Goal: Transaction & Acquisition: Register for event/course

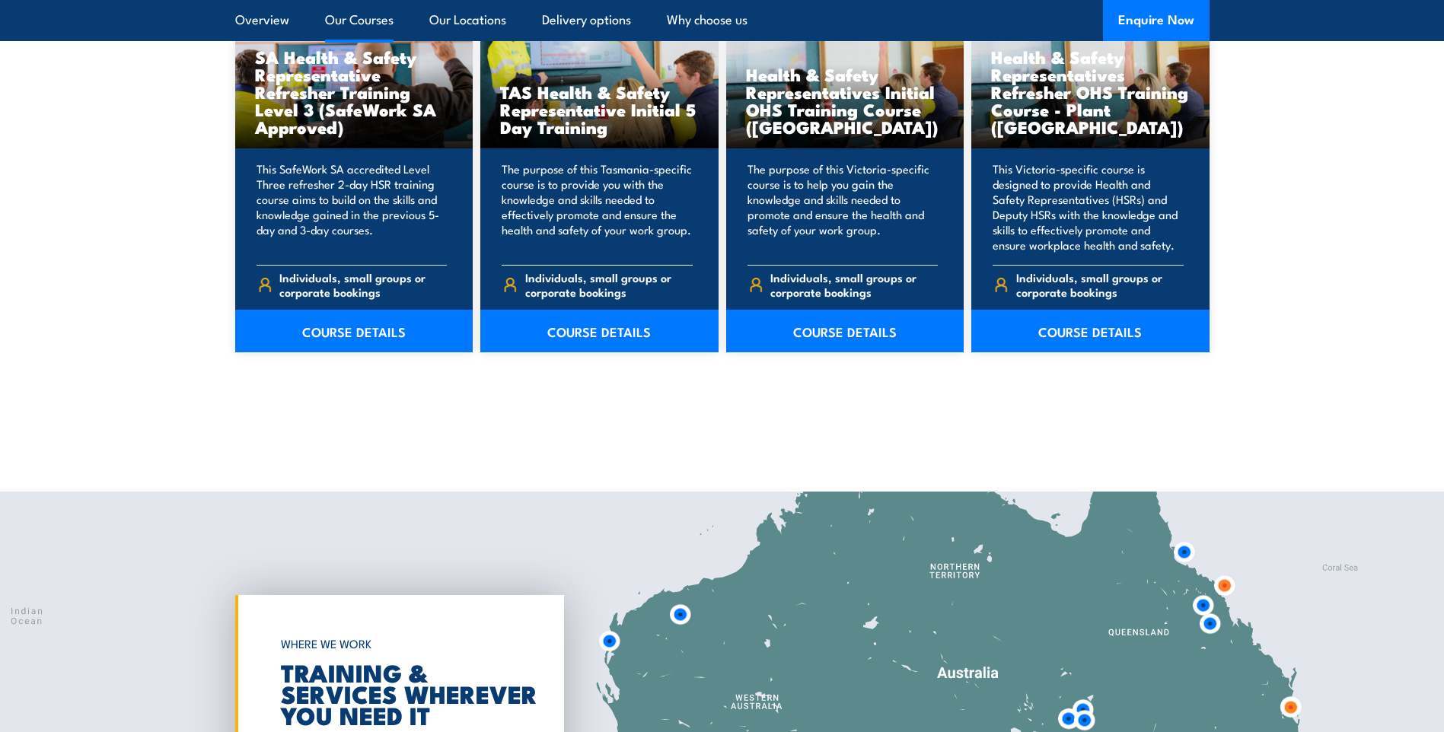
scroll to position [2359, 0]
click at [827, 328] on link "COURSE DETAILS" at bounding box center [845, 330] width 238 height 43
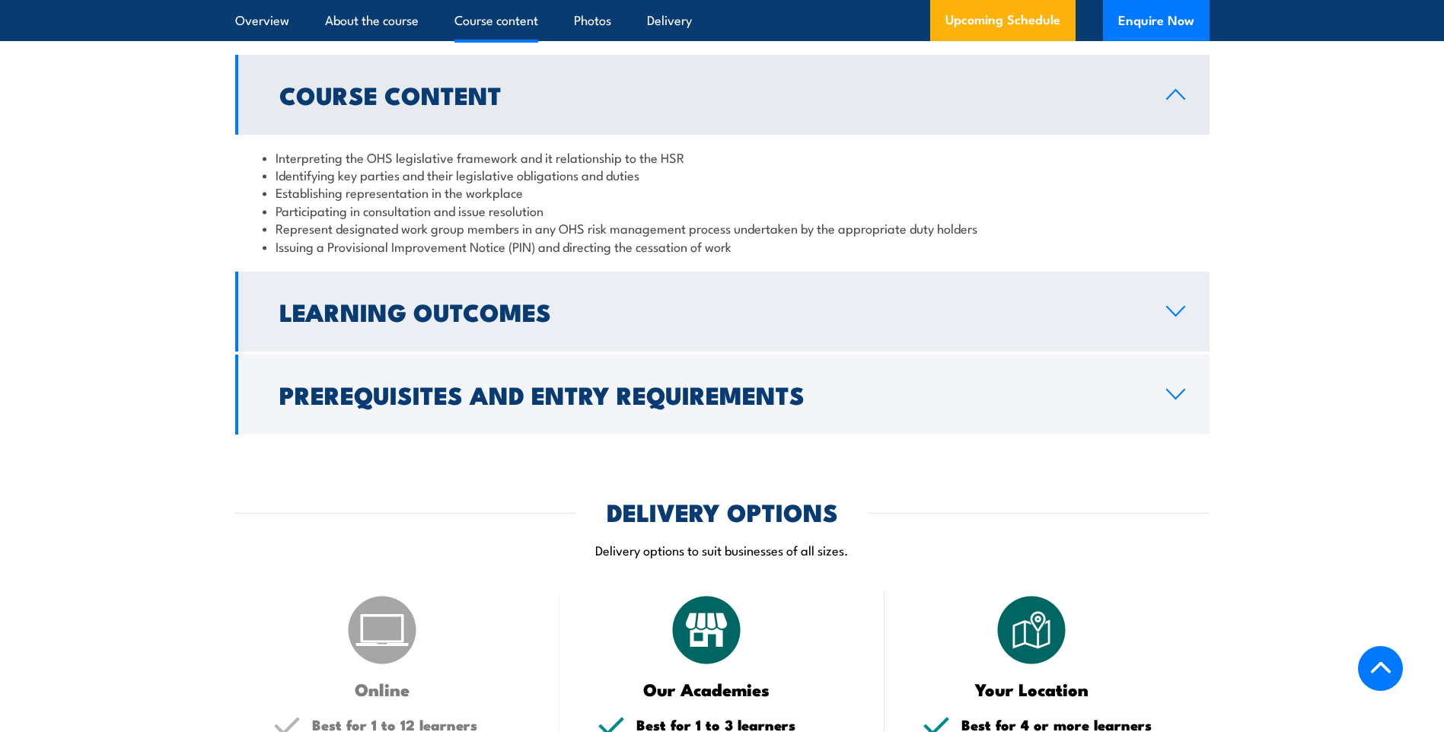
scroll to position [1522, 0]
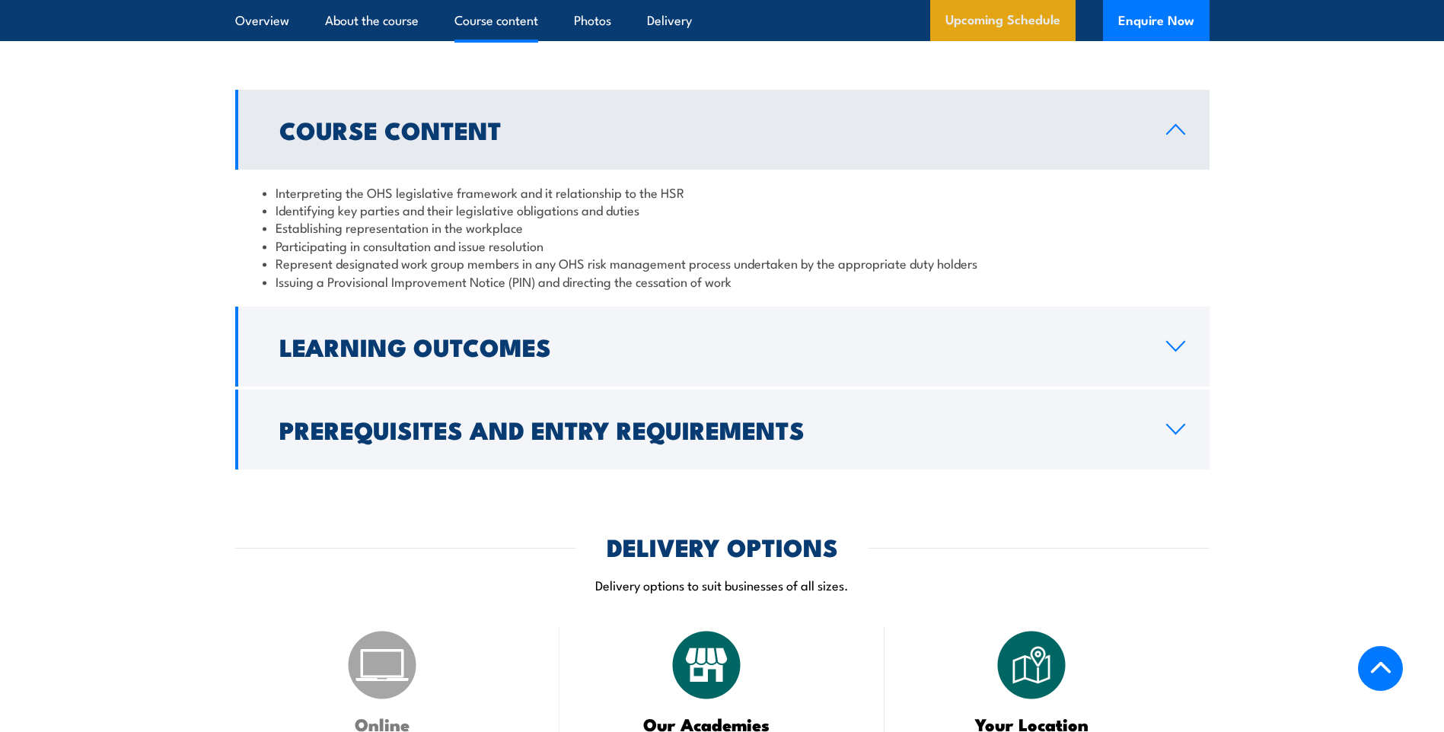
click at [982, 21] on link "Upcoming Schedule" at bounding box center [1002, 20] width 145 height 41
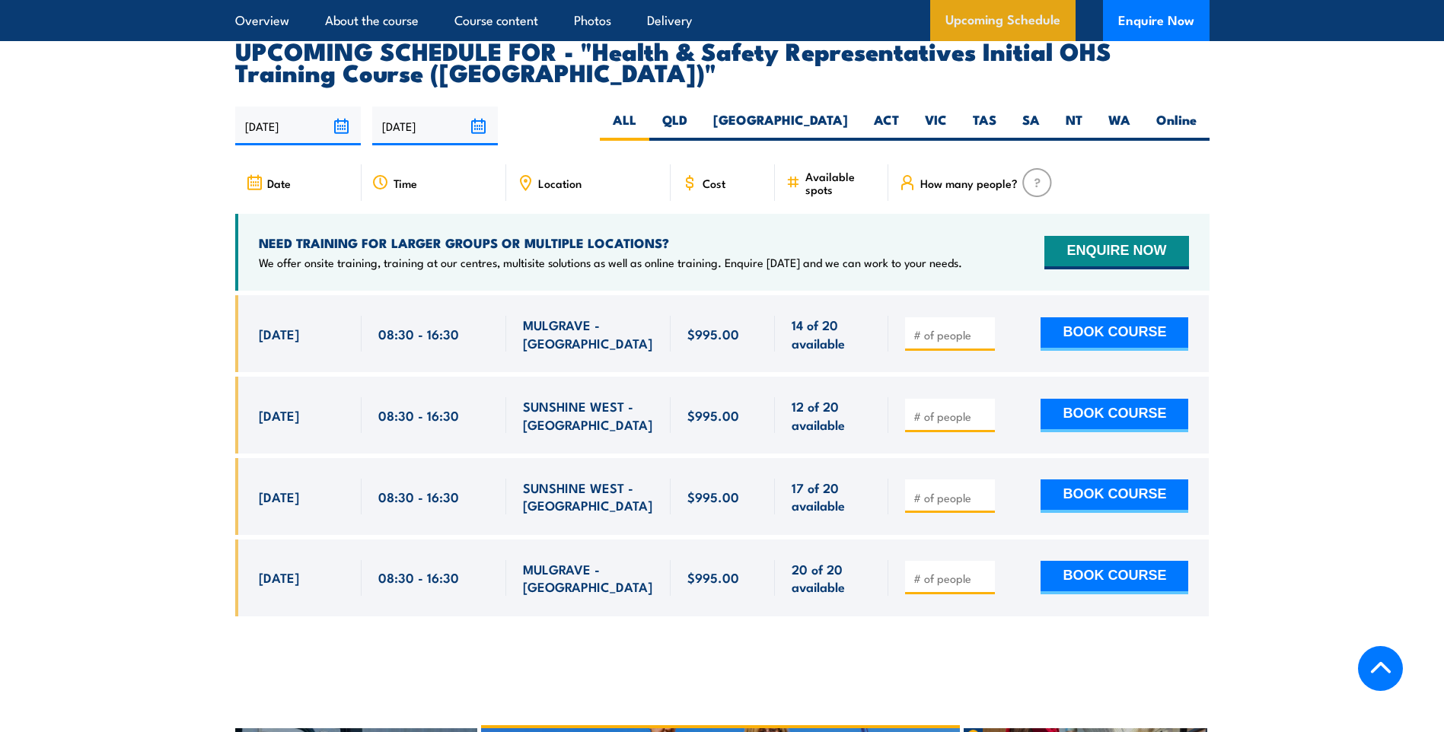
scroll to position [2644, 0]
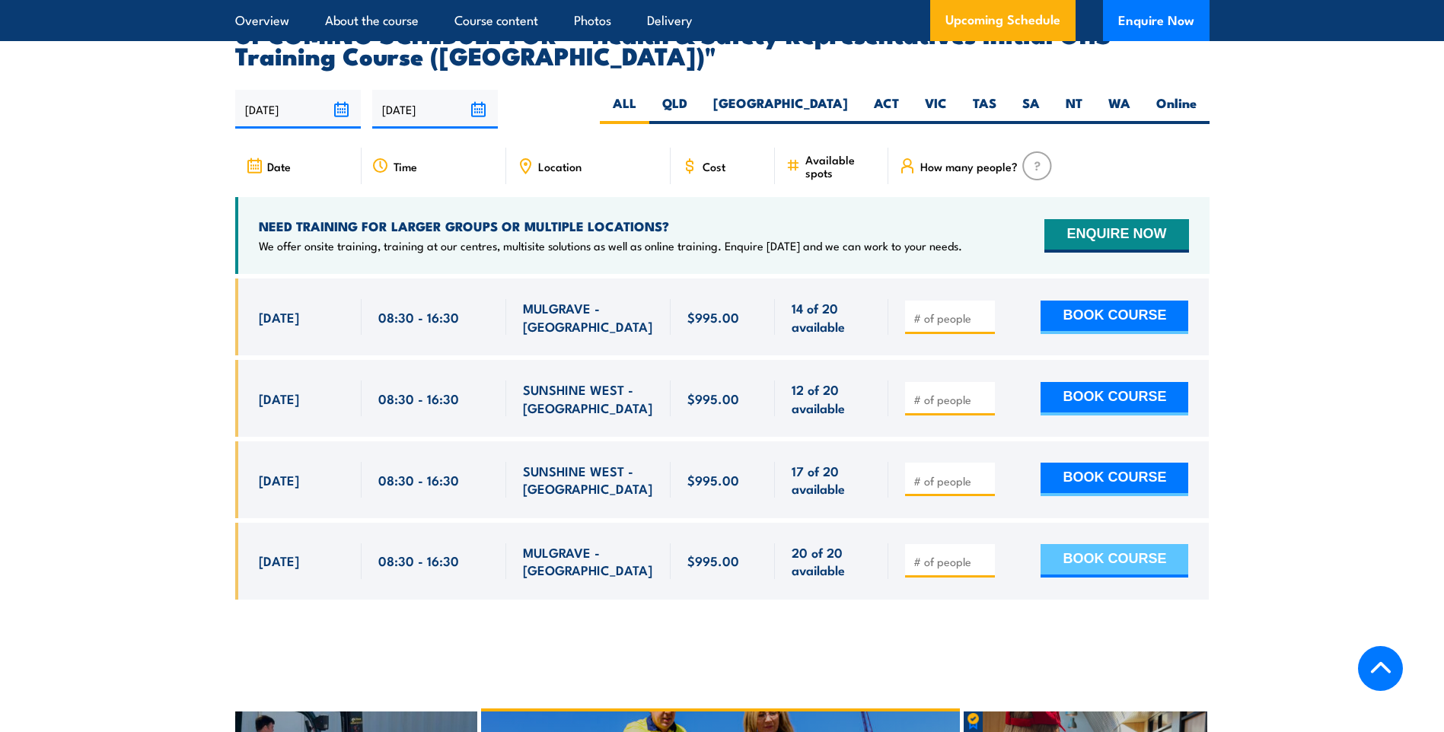
click at [1069, 544] on button "BOOK COURSE" at bounding box center [1114, 560] width 148 height 33
click at [941, 554] on input "number" at bounding box center [951, 561] width 76 height 15
type input "1"
click at [1098, 544] on button "BOOK COURSE" at bounding box center [1114, 560] width 148 height 33
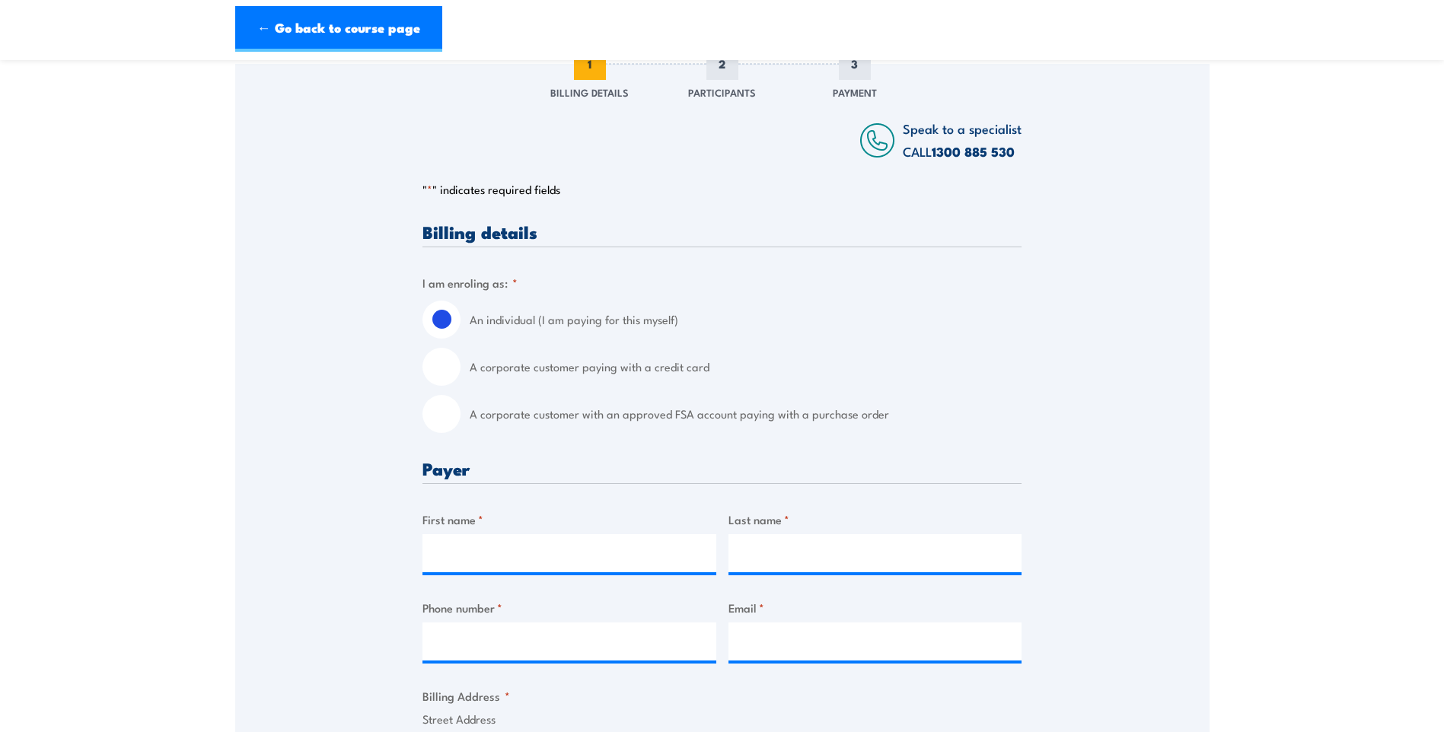
scroll to position [304, 0]
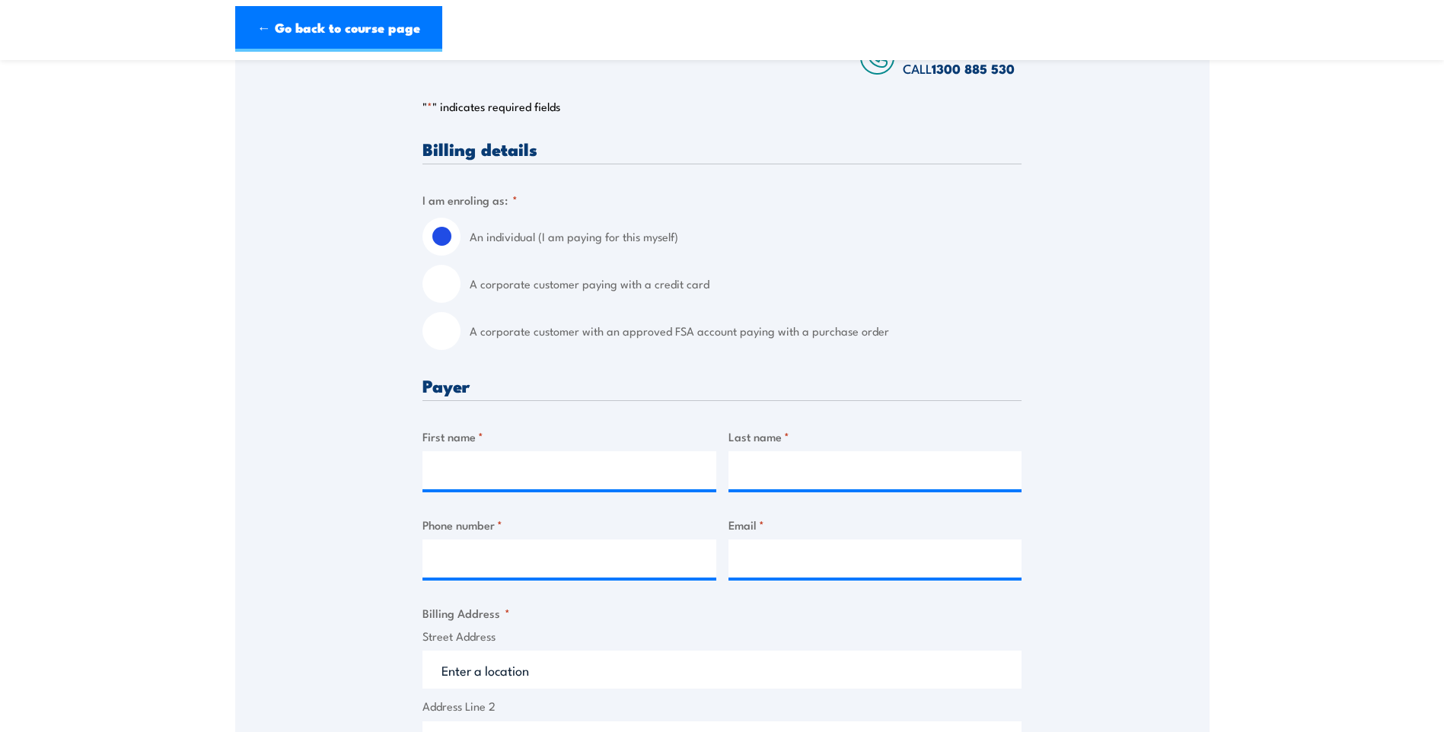
click at [440, 335] on input "A corporate customer with an approved FSA account paying with a purchase order" at bounding box center [441, 331] width 38 height 38
radio input "true"
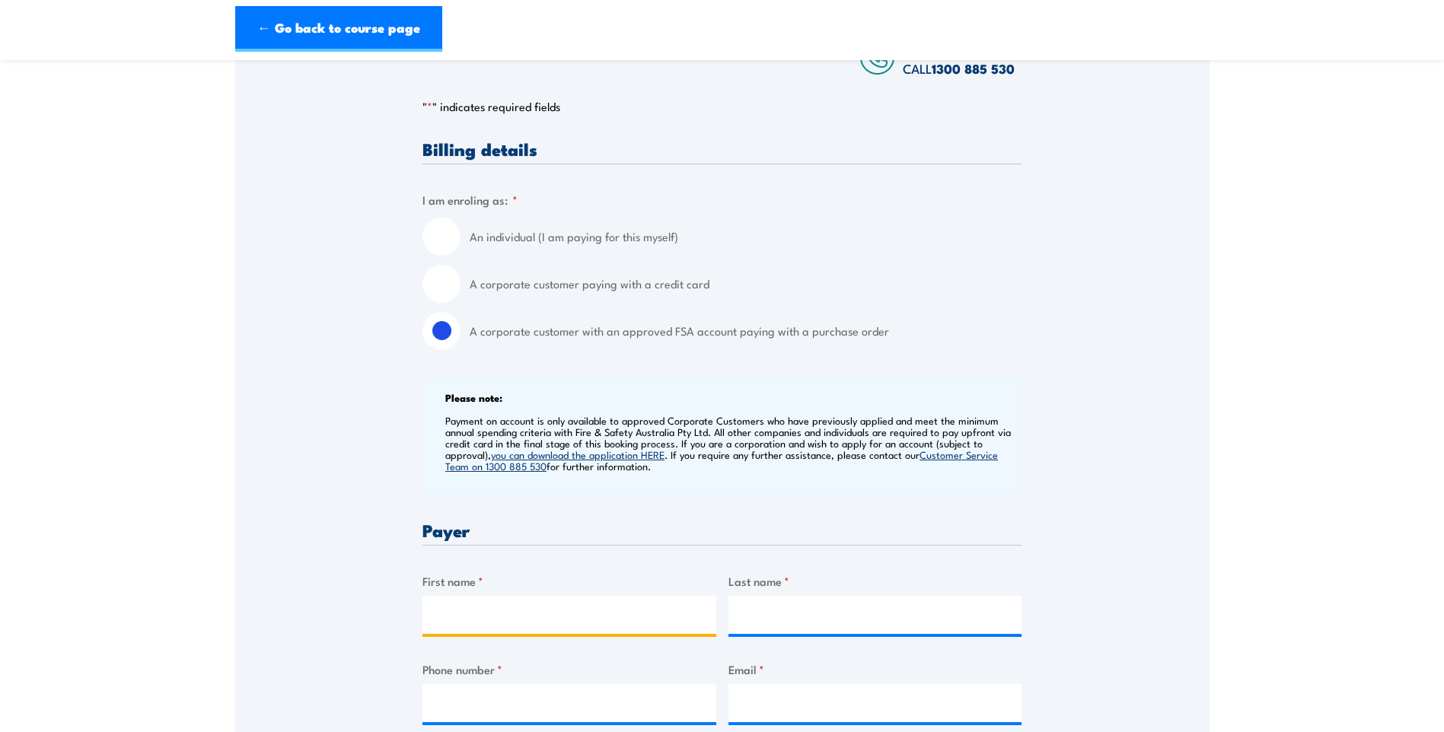
click at [465, 616] on input "First name *" at bounding box center [569, 615] width 294 height 38
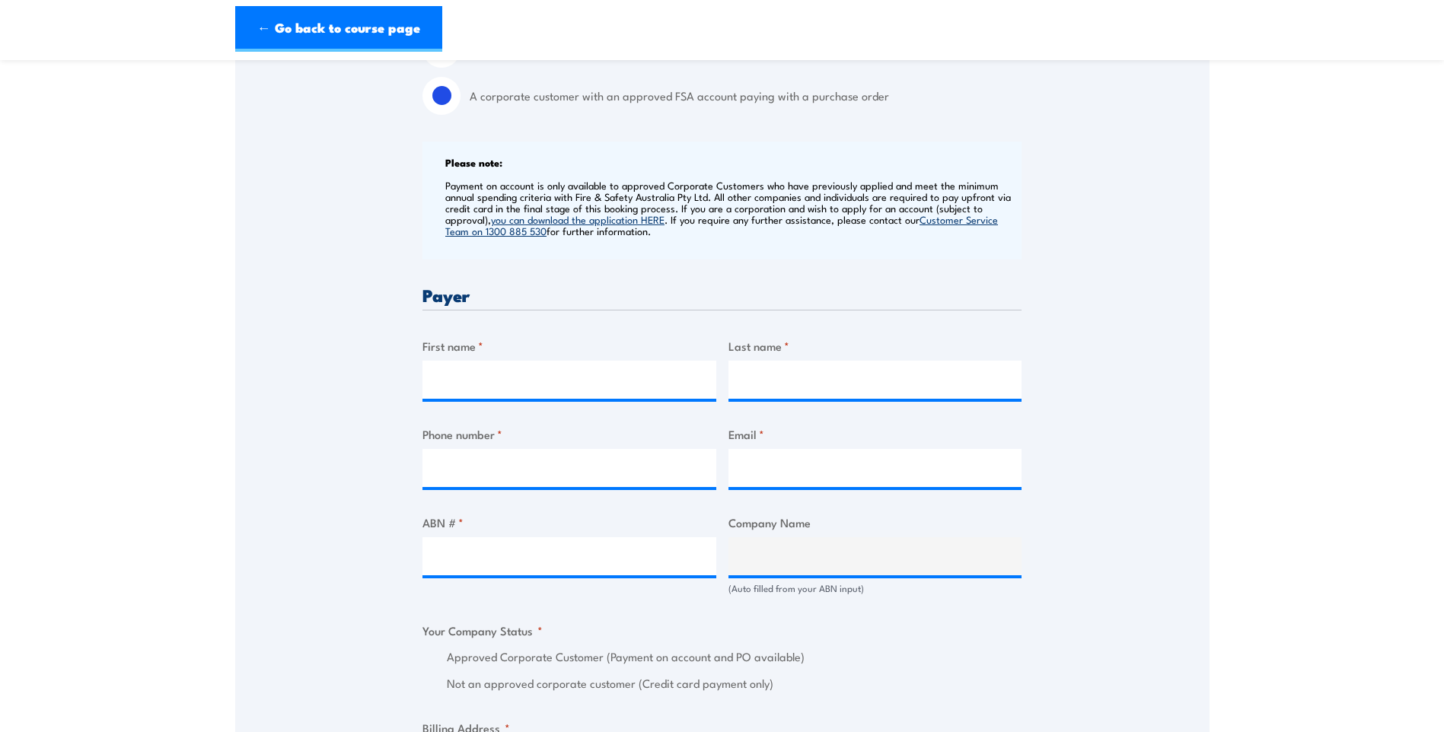
scroll to position [533, 0]
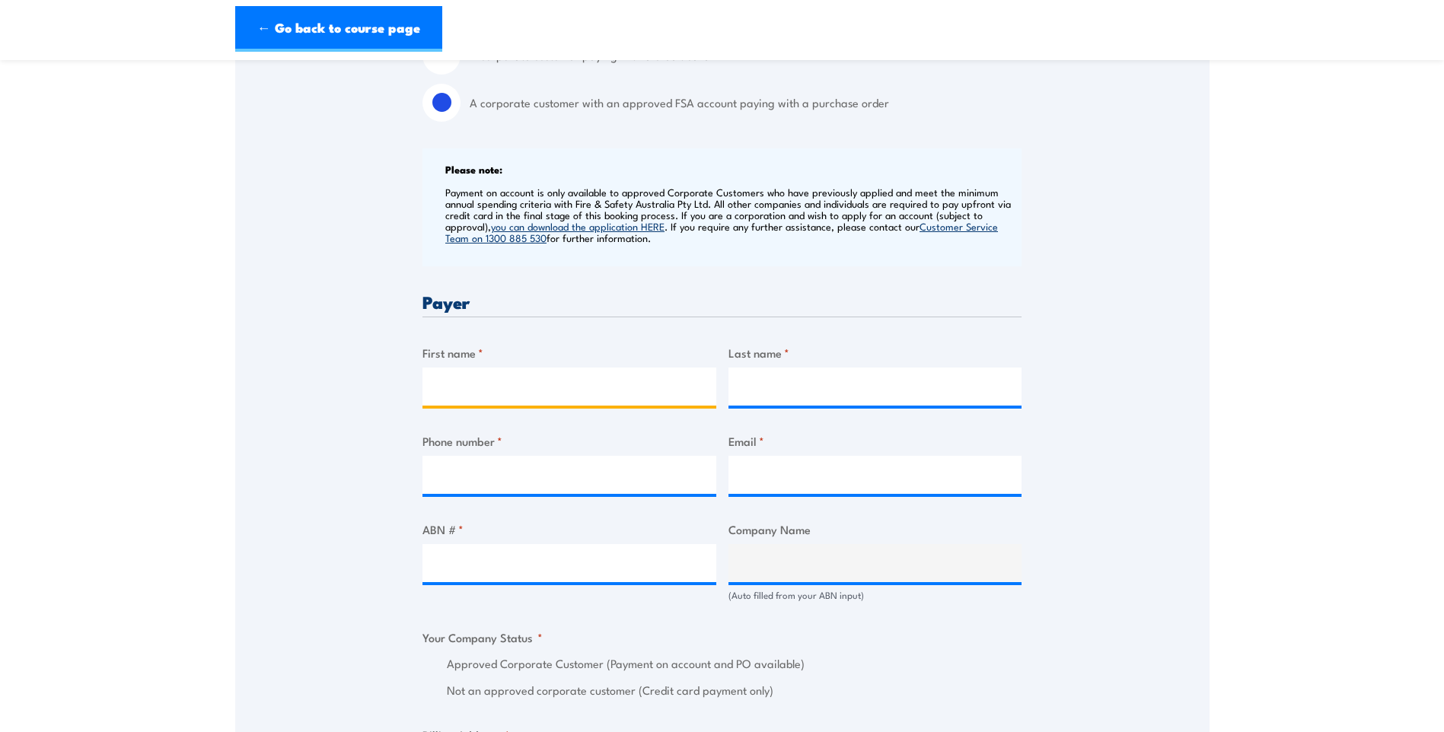
click at [510, 390] on input "First name *" at bounding box center [569, 387] width 294 height 38
type input "[PERSON_NAME]"
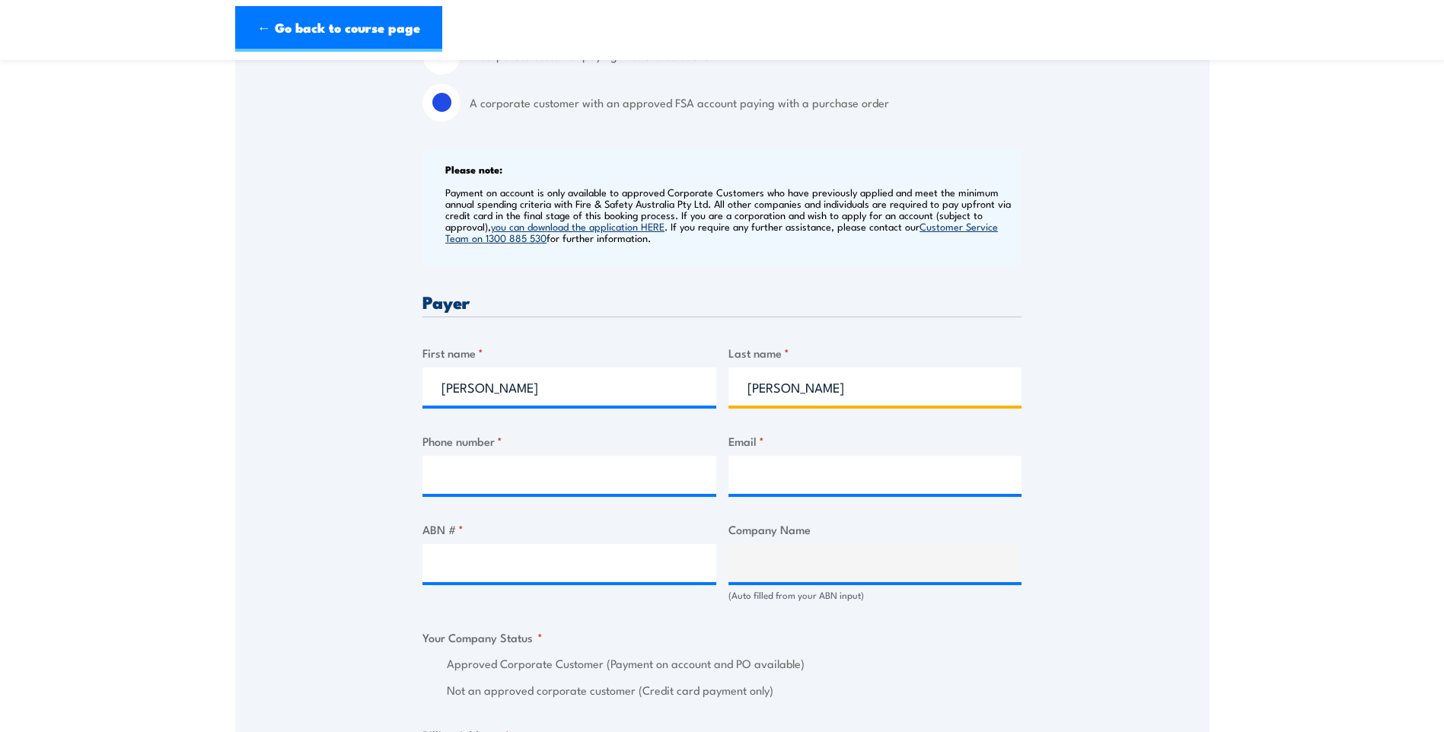
type input "[PERSON_NAME]"
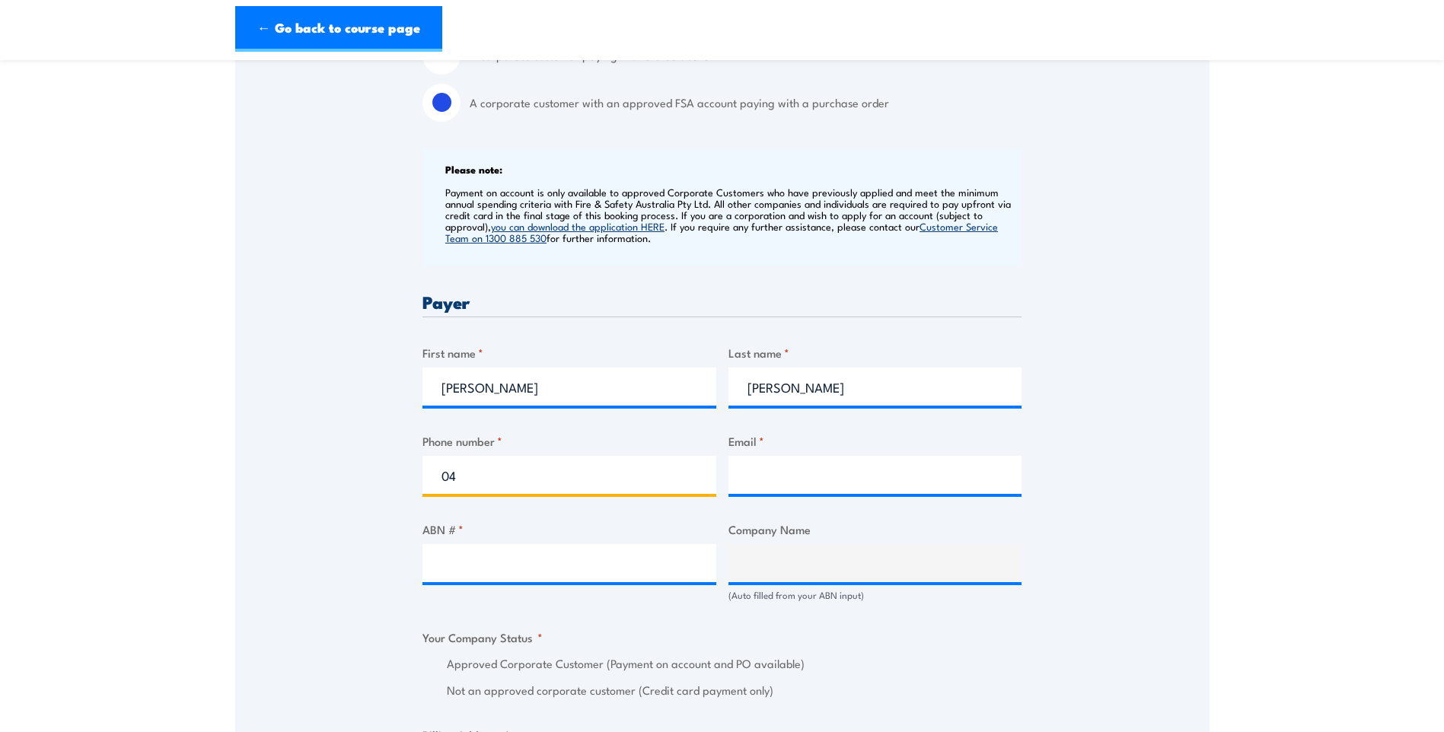
type input "0"
type input "95566140"
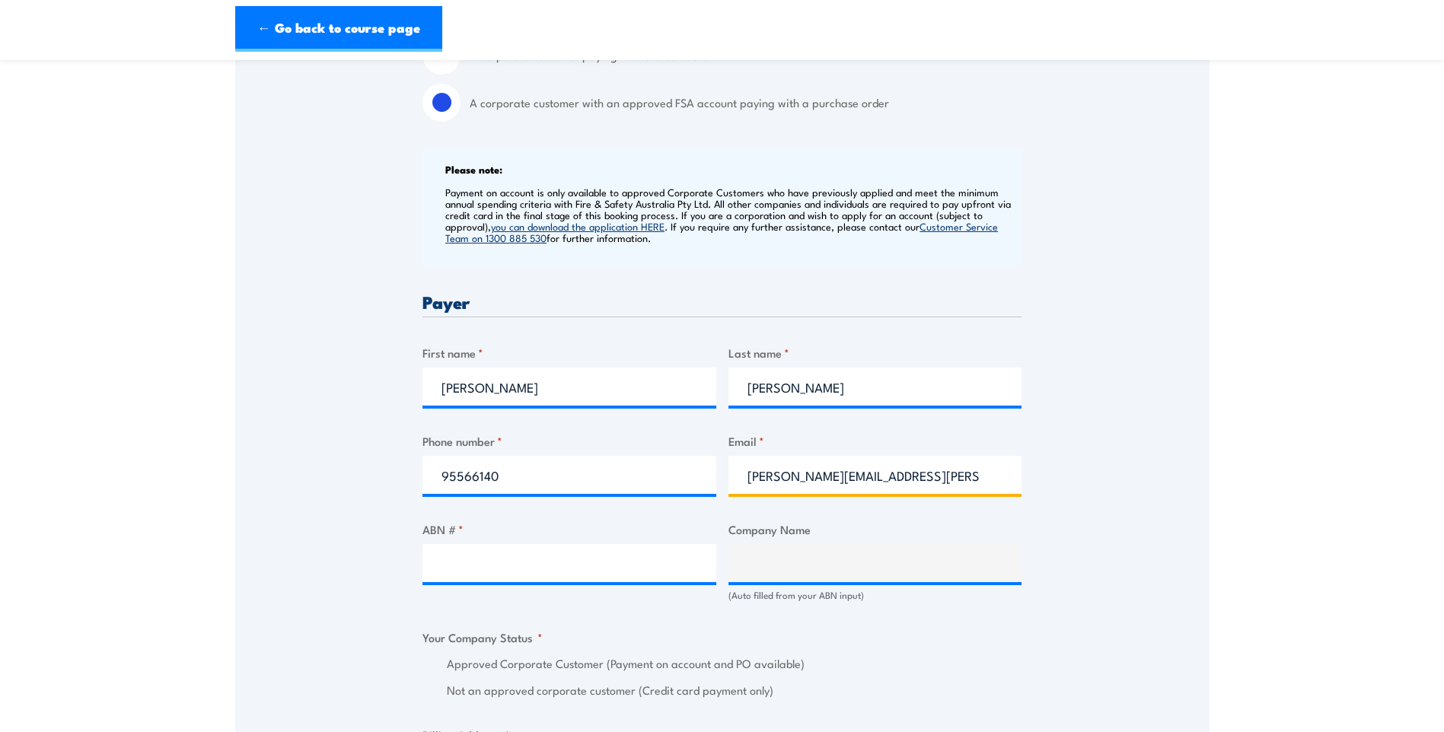
type input "[PERSON_NAME][EMAIL_ADDRESS][PERSON_NAME][DOMAIN_NAME]"
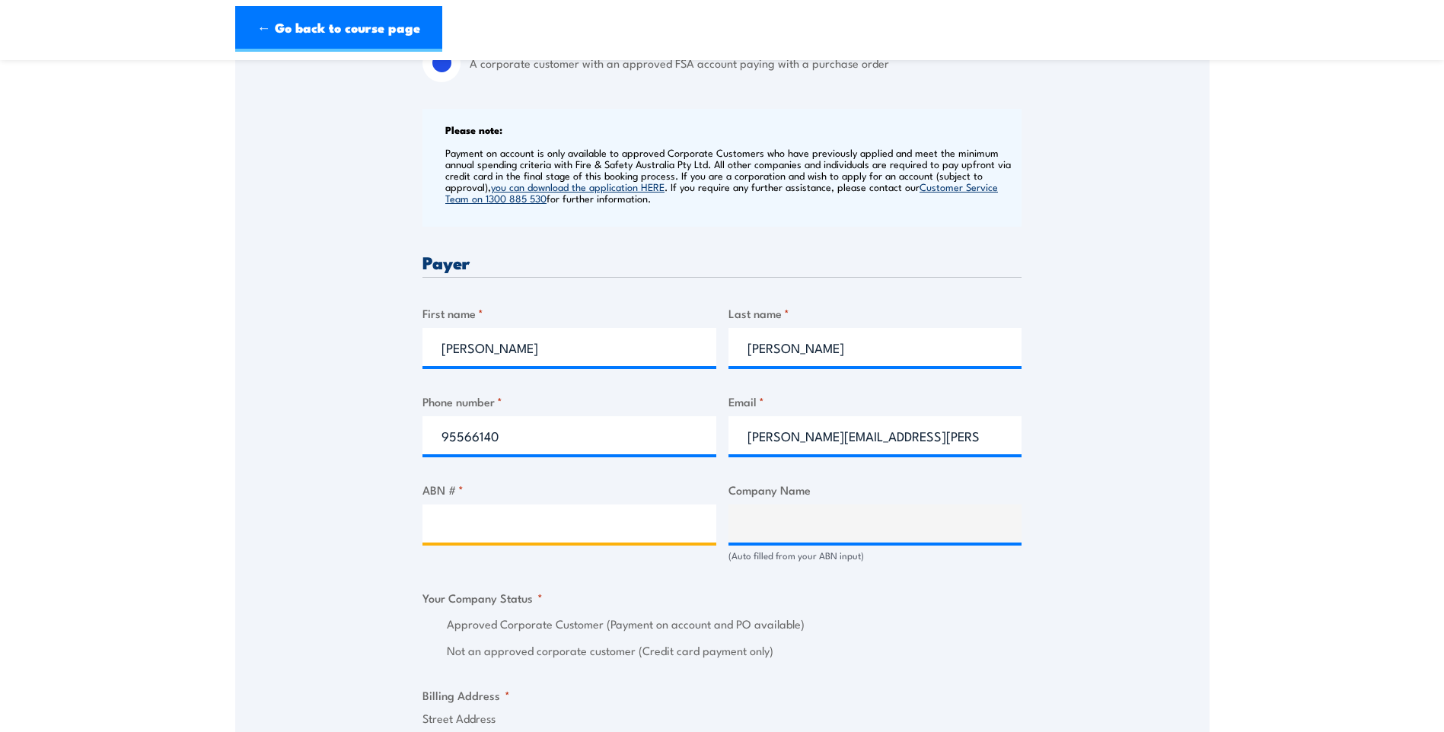
scroll to position [609, 0]
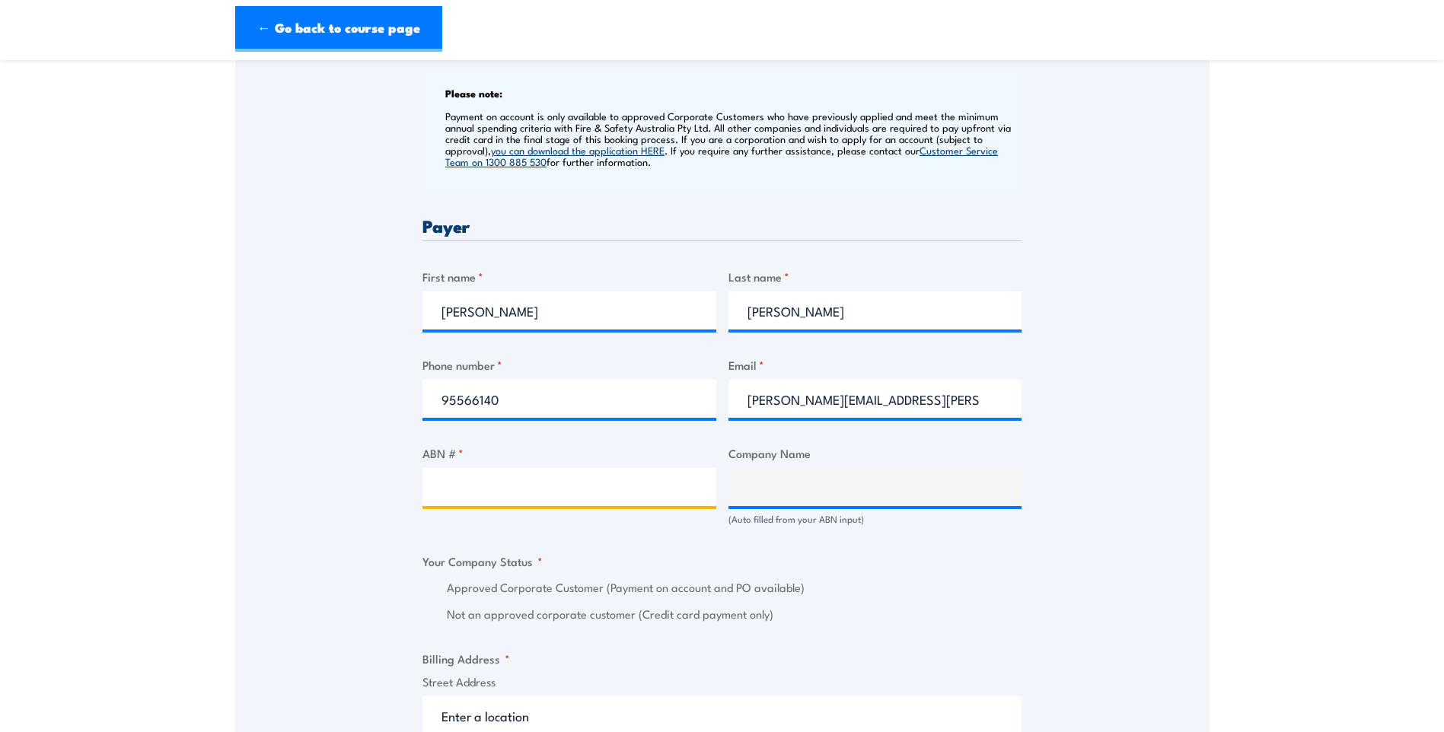
click at [532, 489] on input "ABN # *" at bounding box center [569, 487] width 294 height 38
type input "63446481493"
type input "POLICE DEPARTMENT ([GEOGRAPHIC_DATA])"
radio input "true"
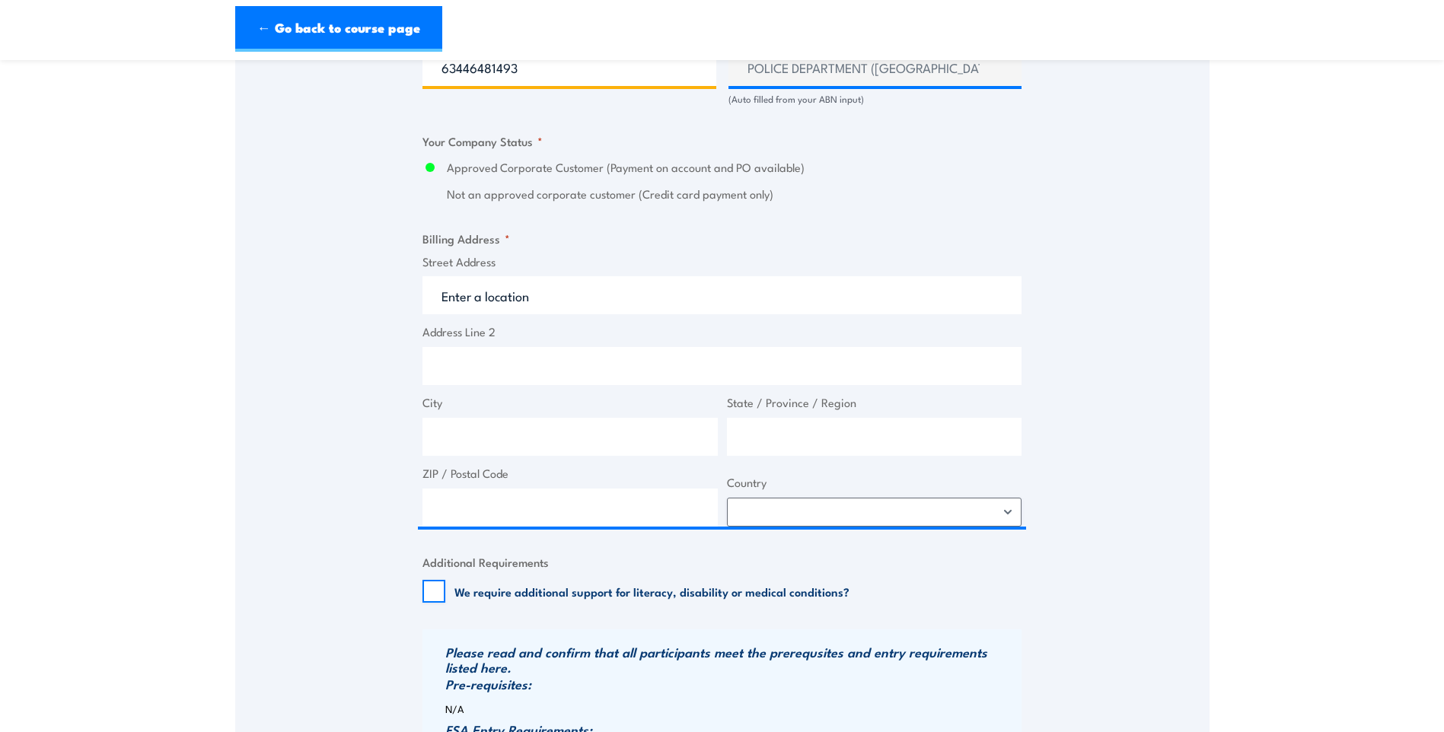
scroll to position [1065, 0]
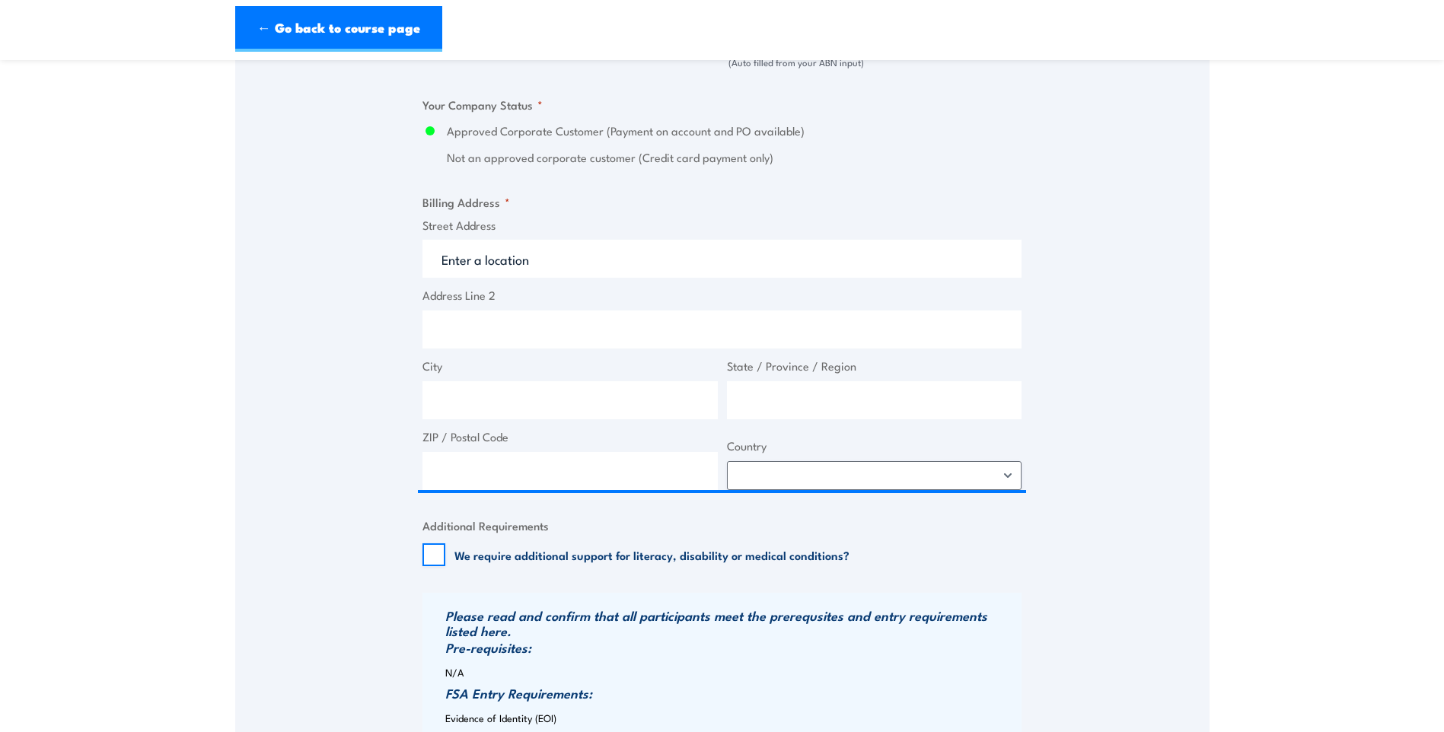
type input "63446481493"
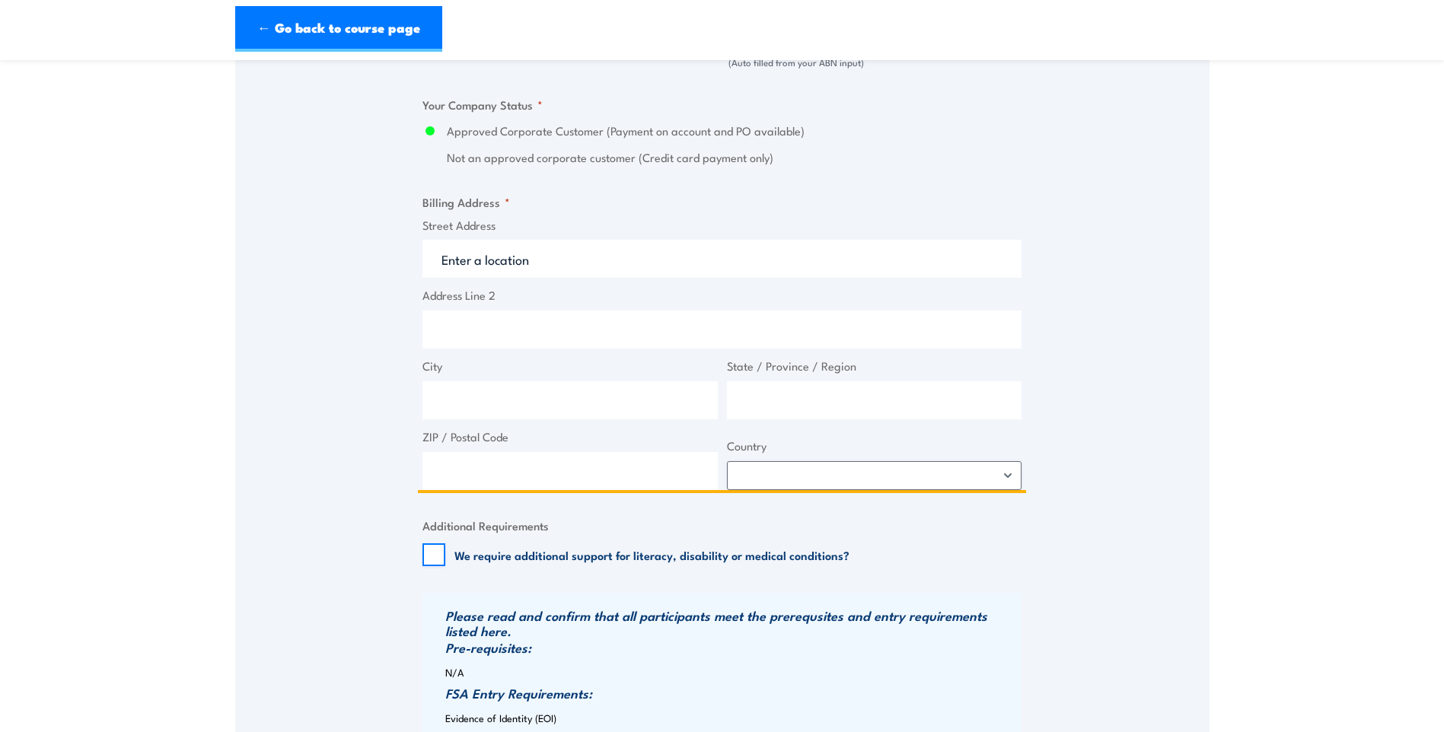
click at [483, 260] on input "Street Address" at bounding box center [721, 259] width 599 height 38
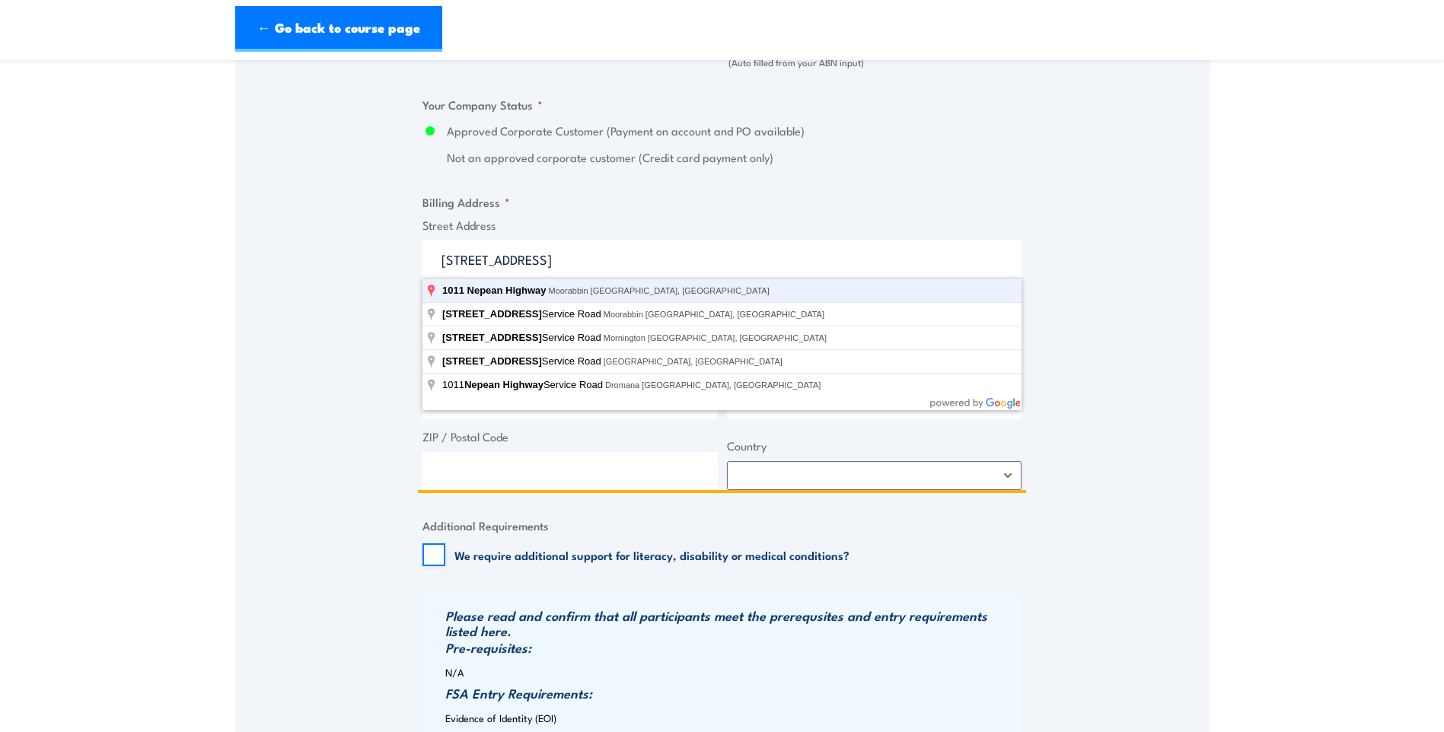
type input "[STREET_ADDRESS]"
type input "Moorabbin"
type input "Victoria"
type input "3189"
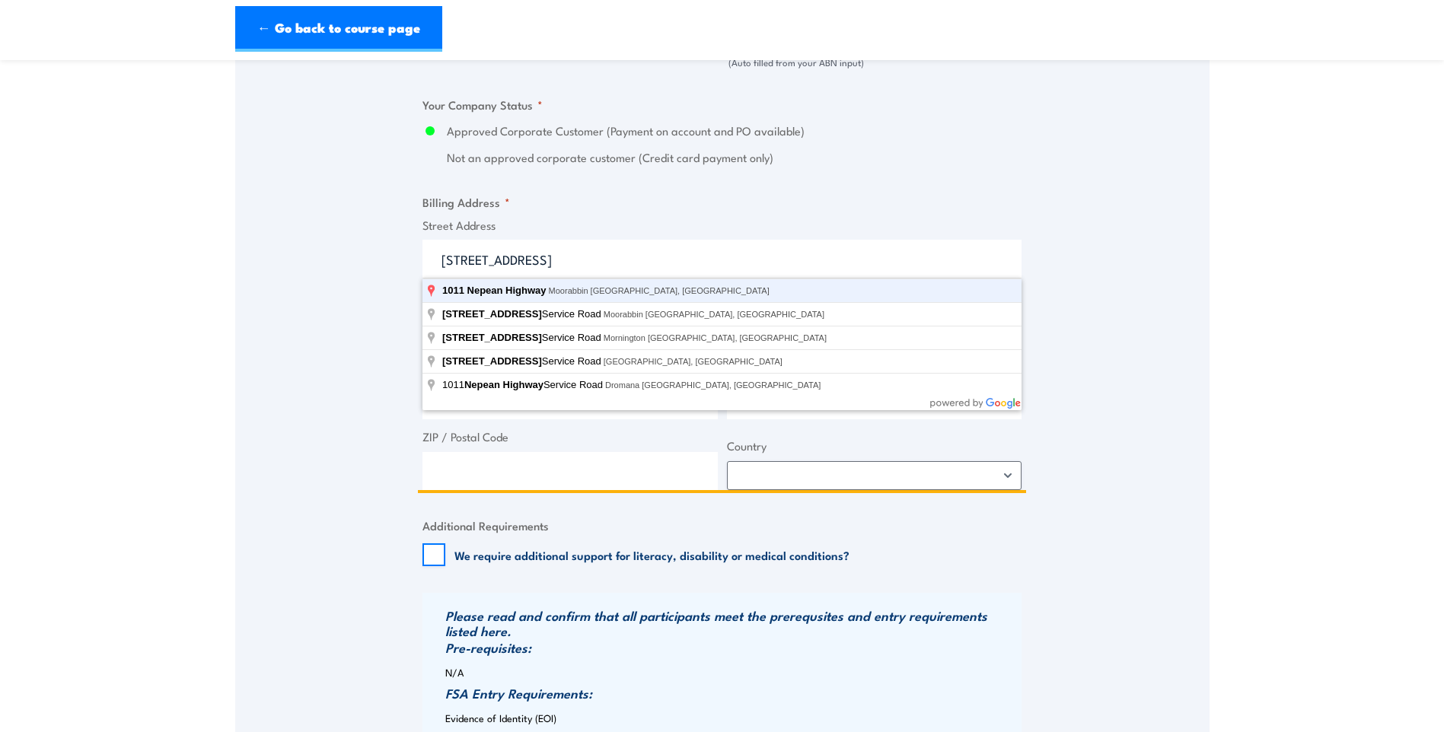
select select "[GEOGRAPHIC_DATA]"
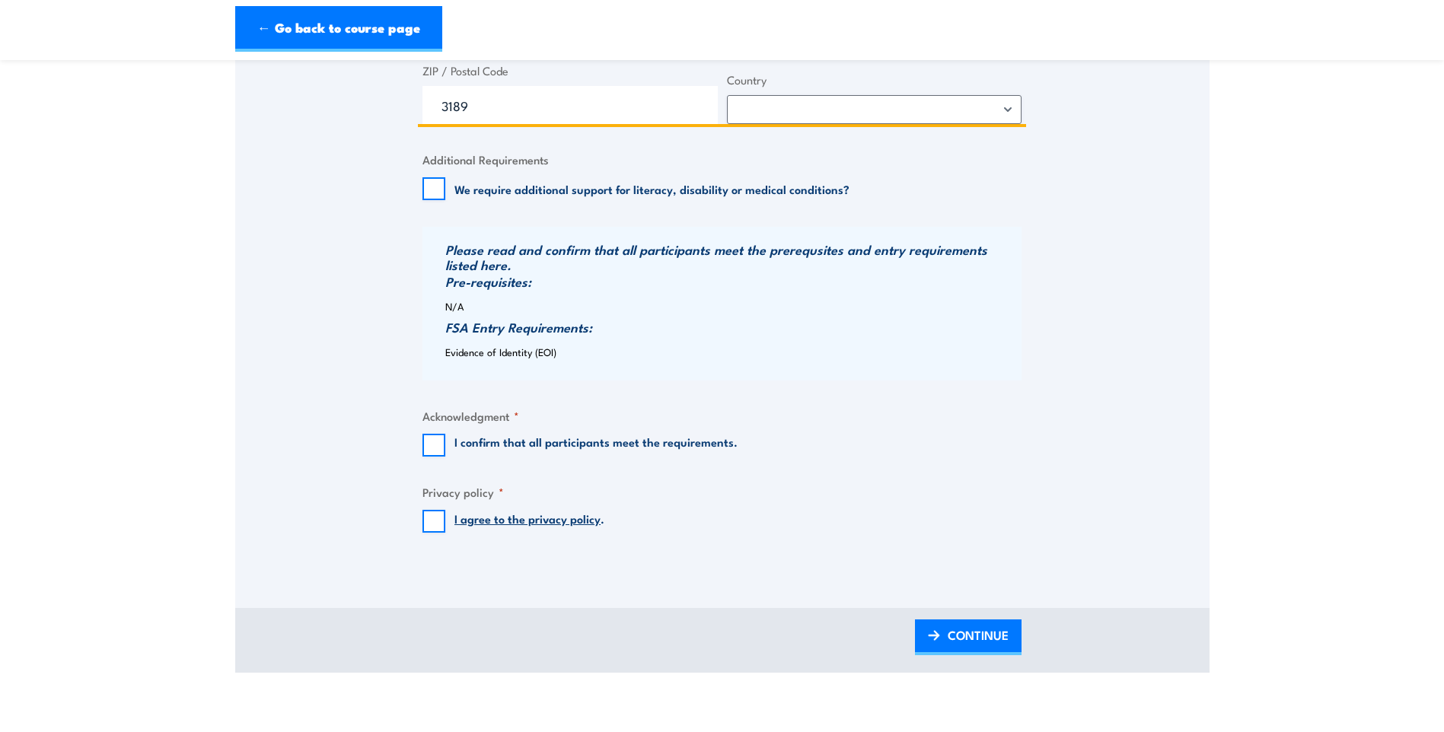
scroll to position [1446, 0]
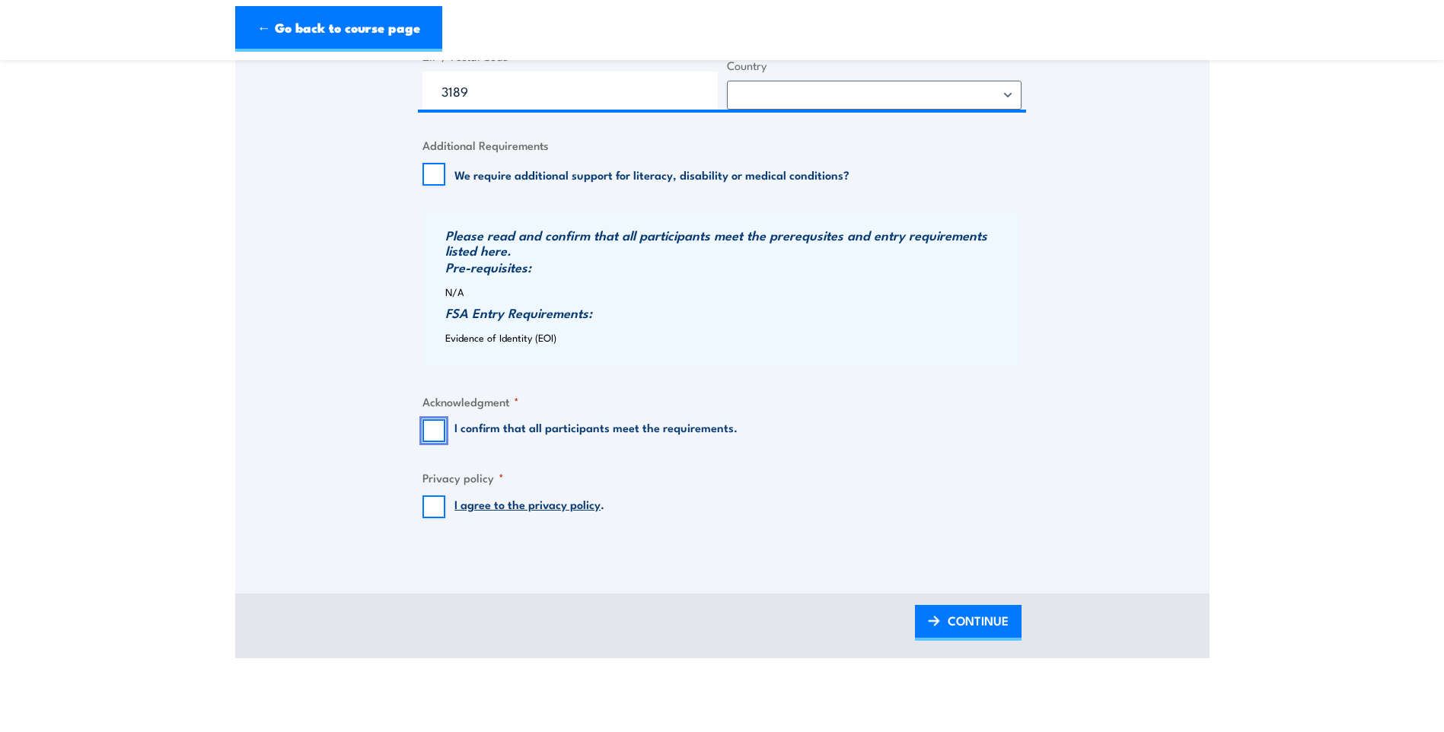
click at [430, 429] on input "I confirm that all participants meet the requirements." at bounding box center [433, 430] width 23 height 23
checkbox input "true"
click at [433, 504] on input "I agree to the privacy policy ." at bounding box center [433, 506] width 23 height 23
checkbox input "true"
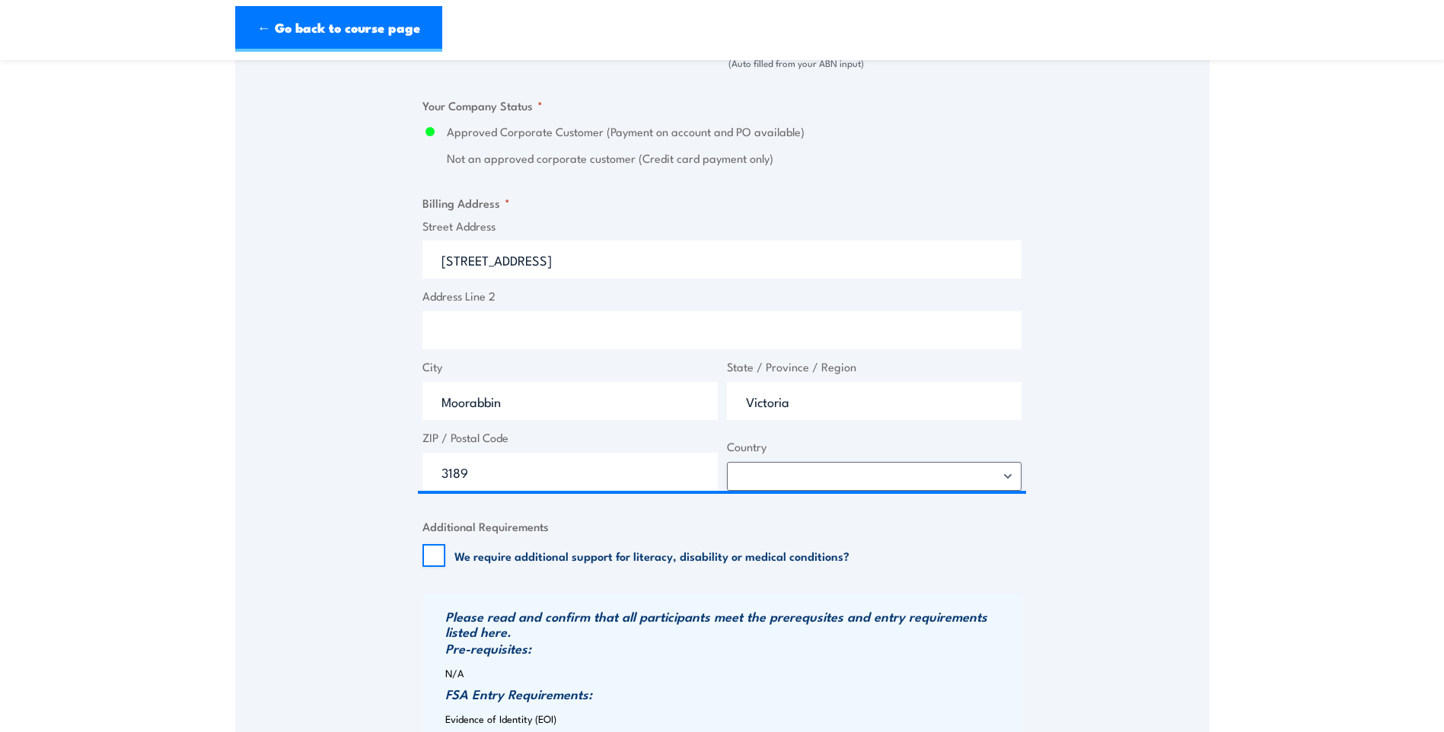
scroll to position [1065, 0]
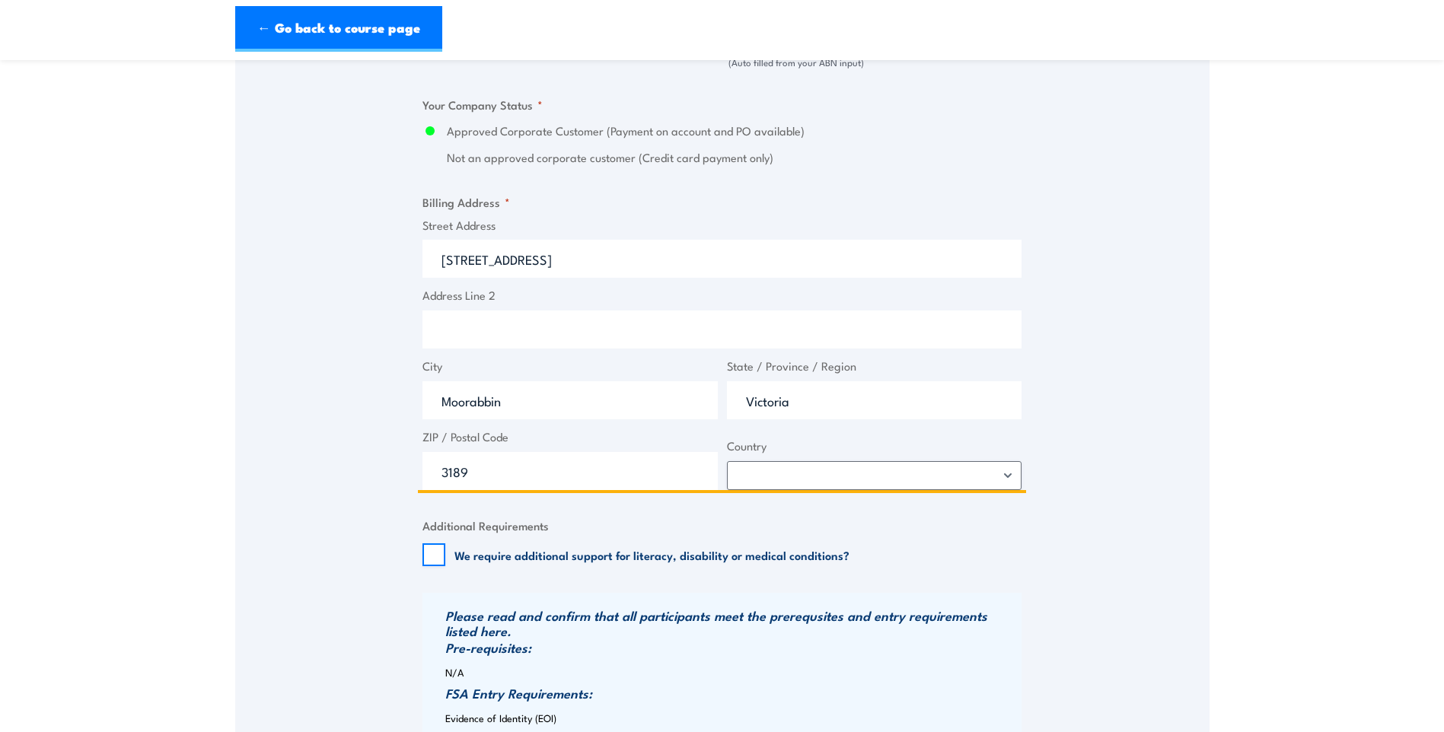
click at [460, 253] on input "[STREET_ADDRESS]" at bounding box center [721, 259] width 599 height 38
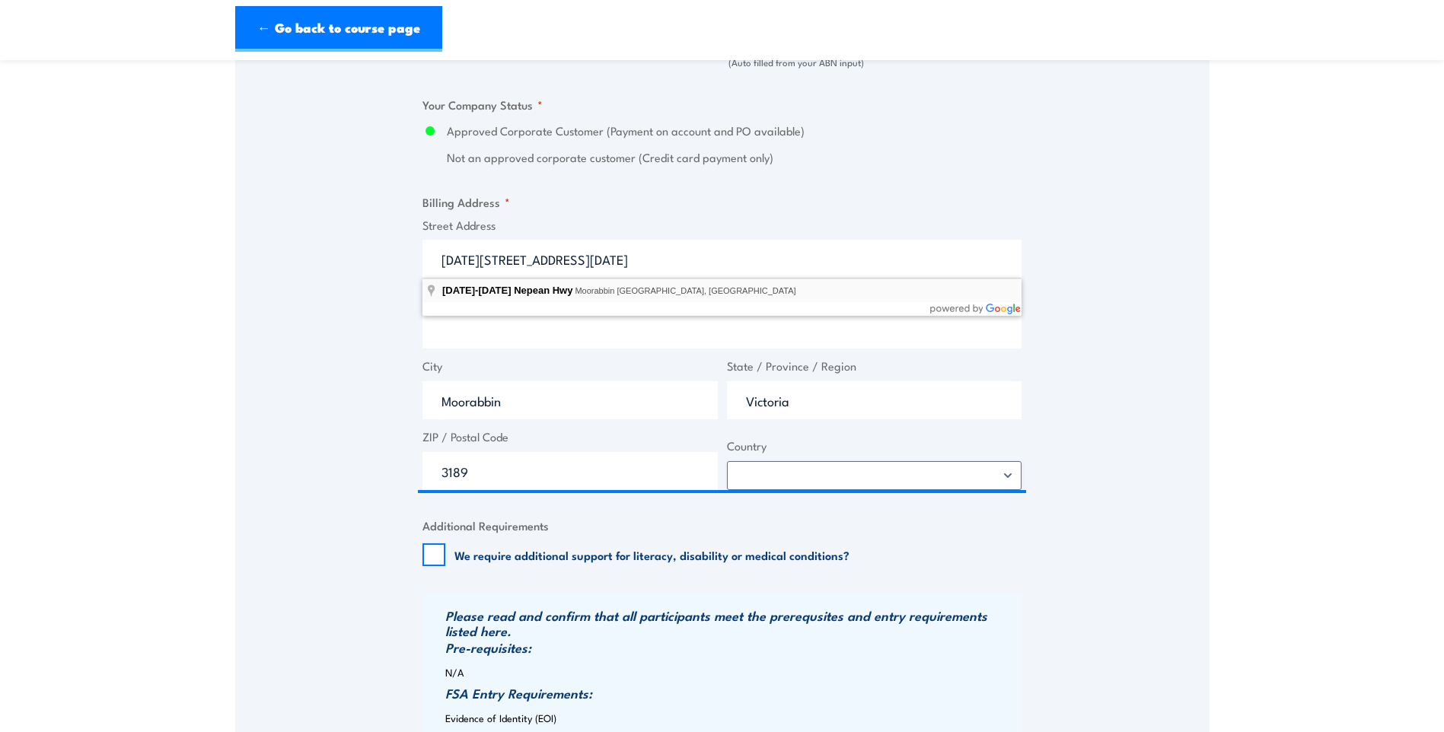
type input "[DATE][STREET_ADDRESS][DATE]"
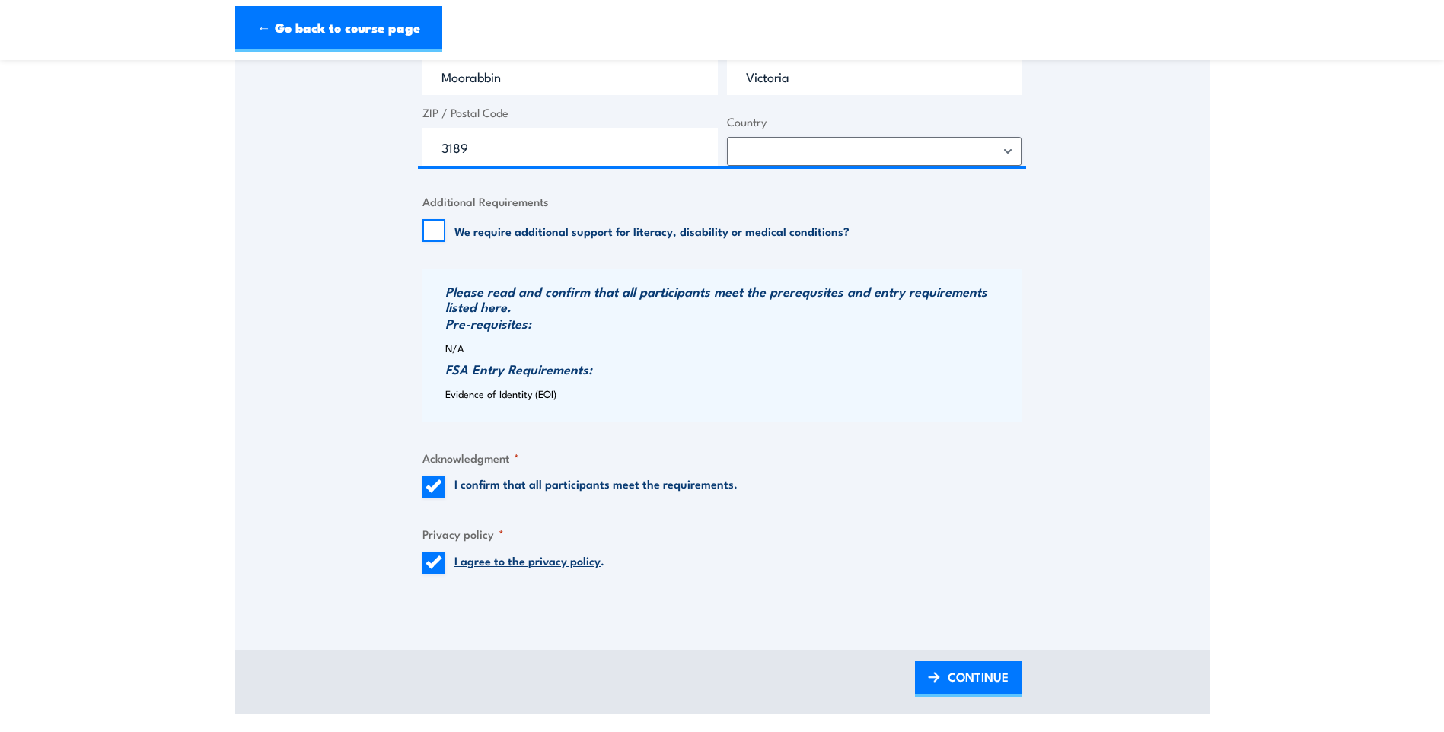
scroll to position [1446, 0]
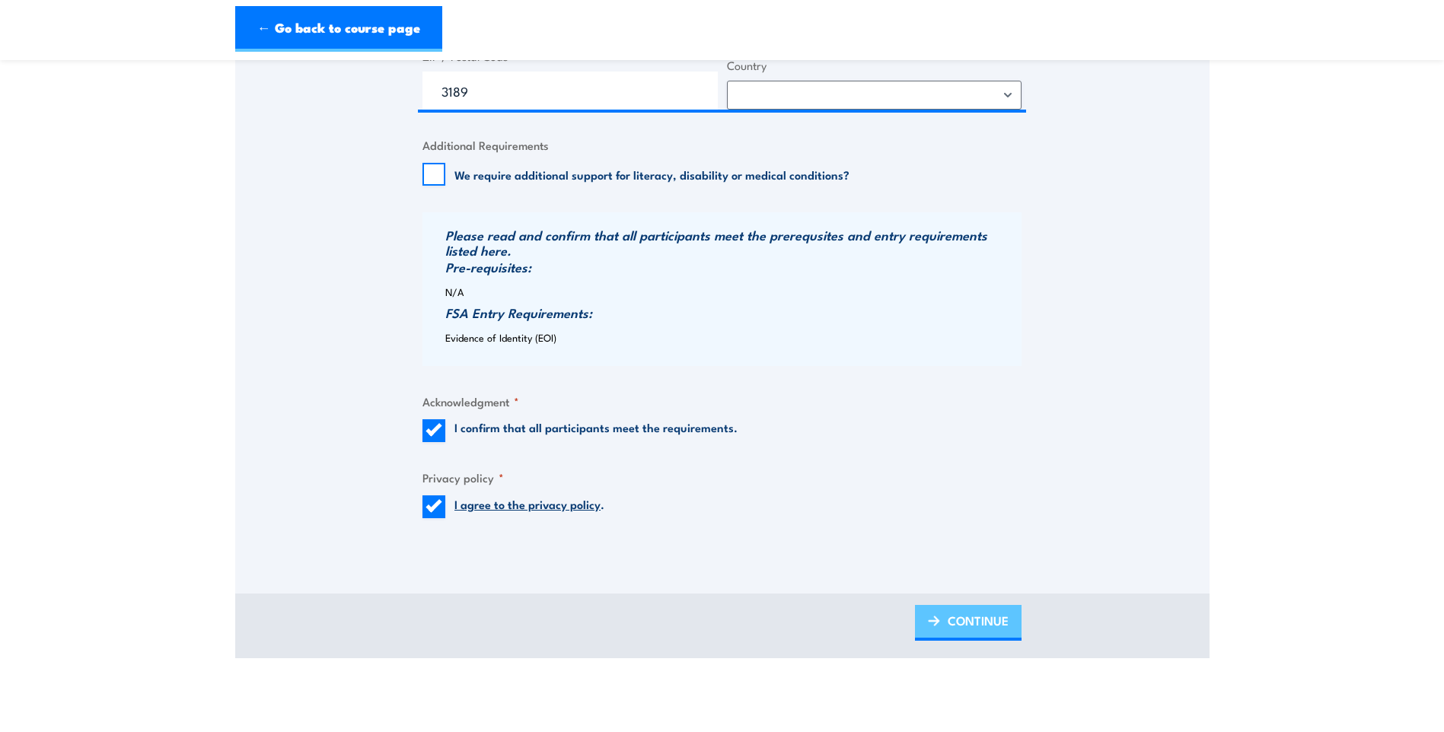
click at [960, 616] on span "CONTINUE" at bounding box center [977, 620] width 61 height 40
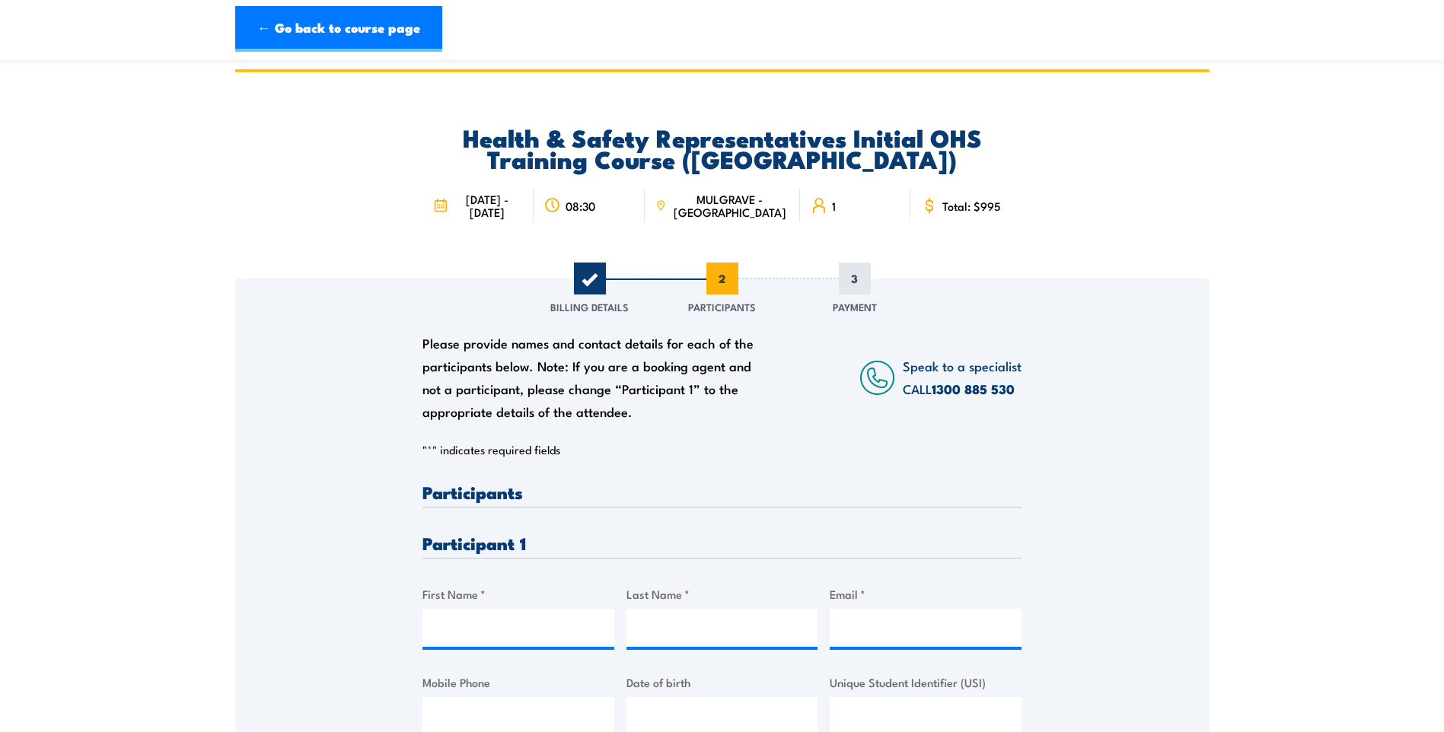
scroll to position [0, 0]
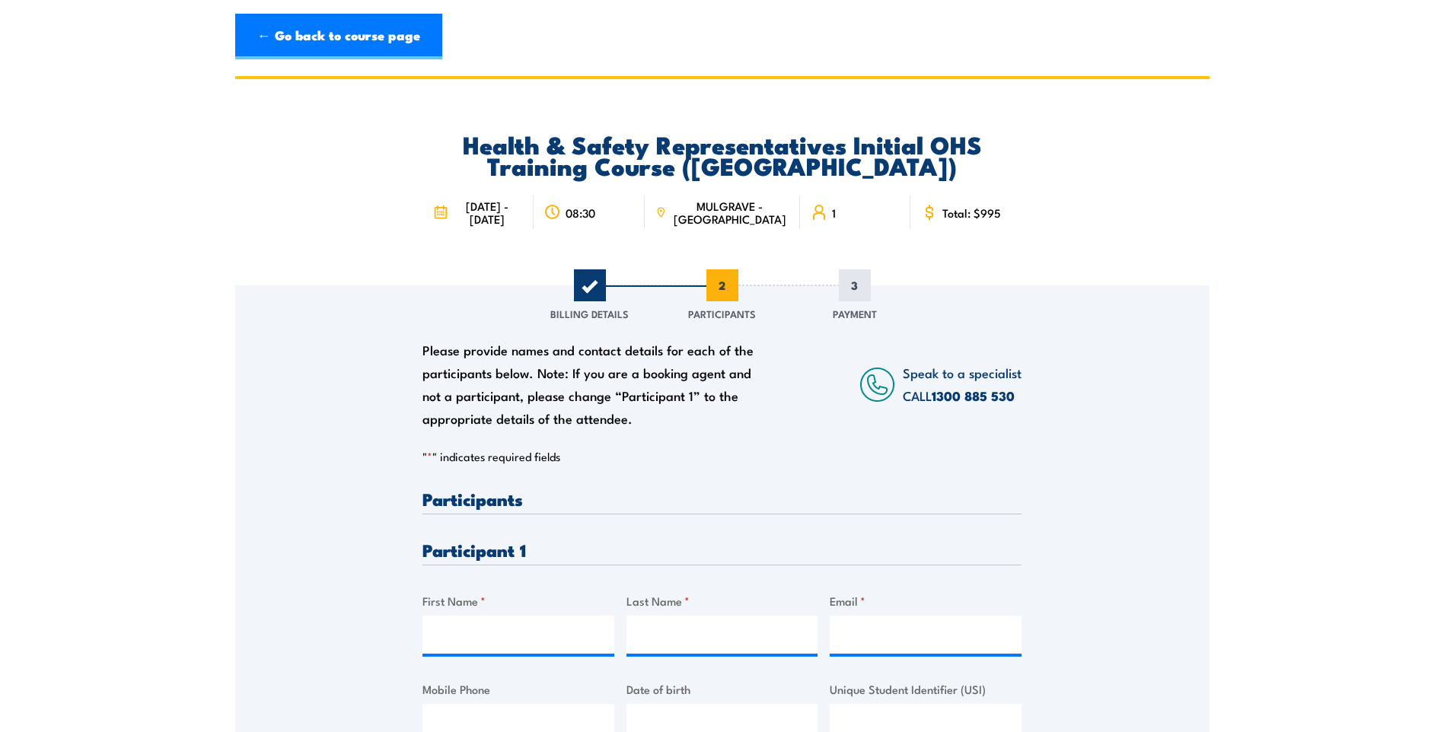
click at [538, 498] on h3 "Participants" at bounding box center [721, 499] width 599 height 18
click at [525, 541] on h3 "Participant 1" at bounding box center [721, 550] width 599 height 18
click at [467, 640] on input "First Name *" at bounding box center [518, 635] width 192 height 38
type input "[PERSON_NAME]"
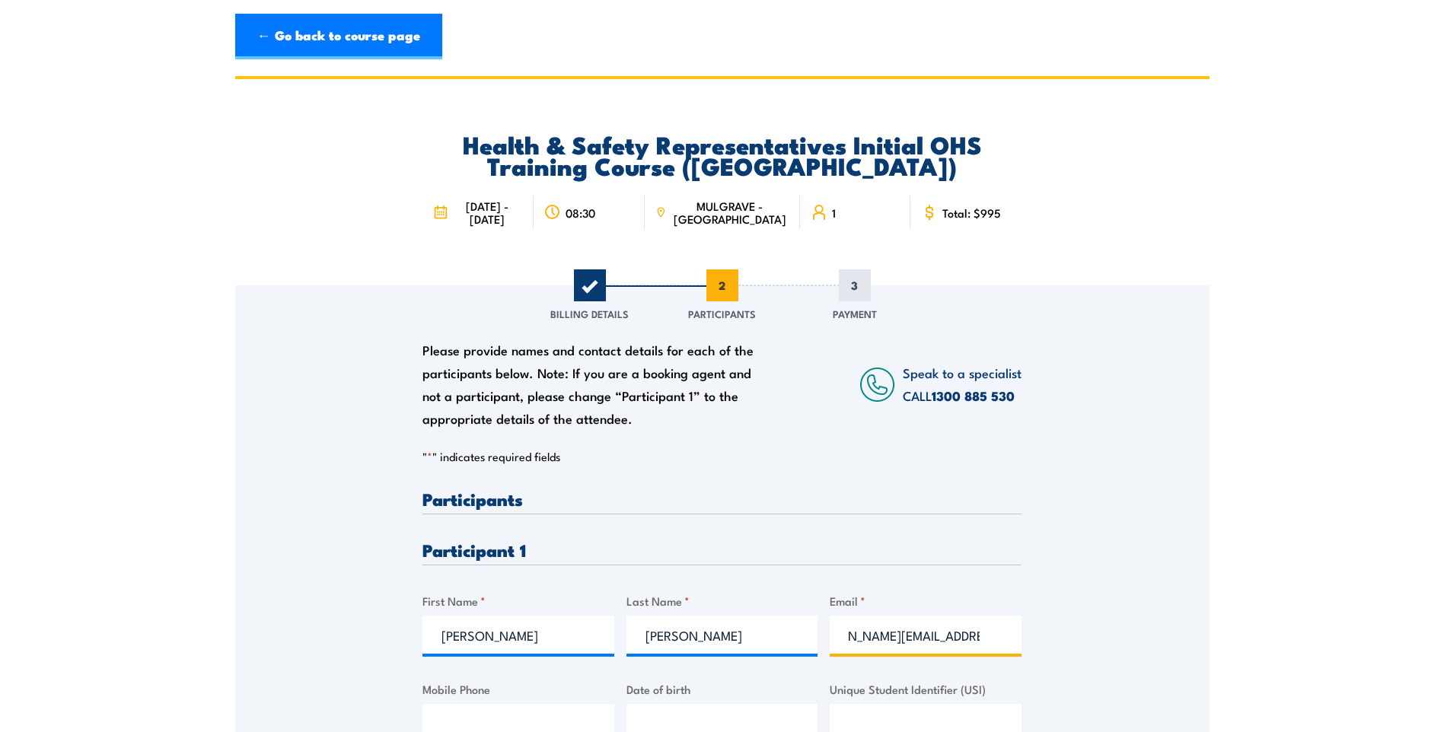
scroll to position [0, 49]
click at [984, 640] on input "[PERSON_NAME][EMAIL_ADDRESS][PERSON_NAME][DOMAIN_NAME]." at bounding box center [926, 635] width 192 height 38
click at [979, 639] on input "[PERSON_NAME][EMAIL_ADDRESS][PERSON_NAME][DOMAIN_NAME]." at bounding box center [926, 635] width 192 height 38
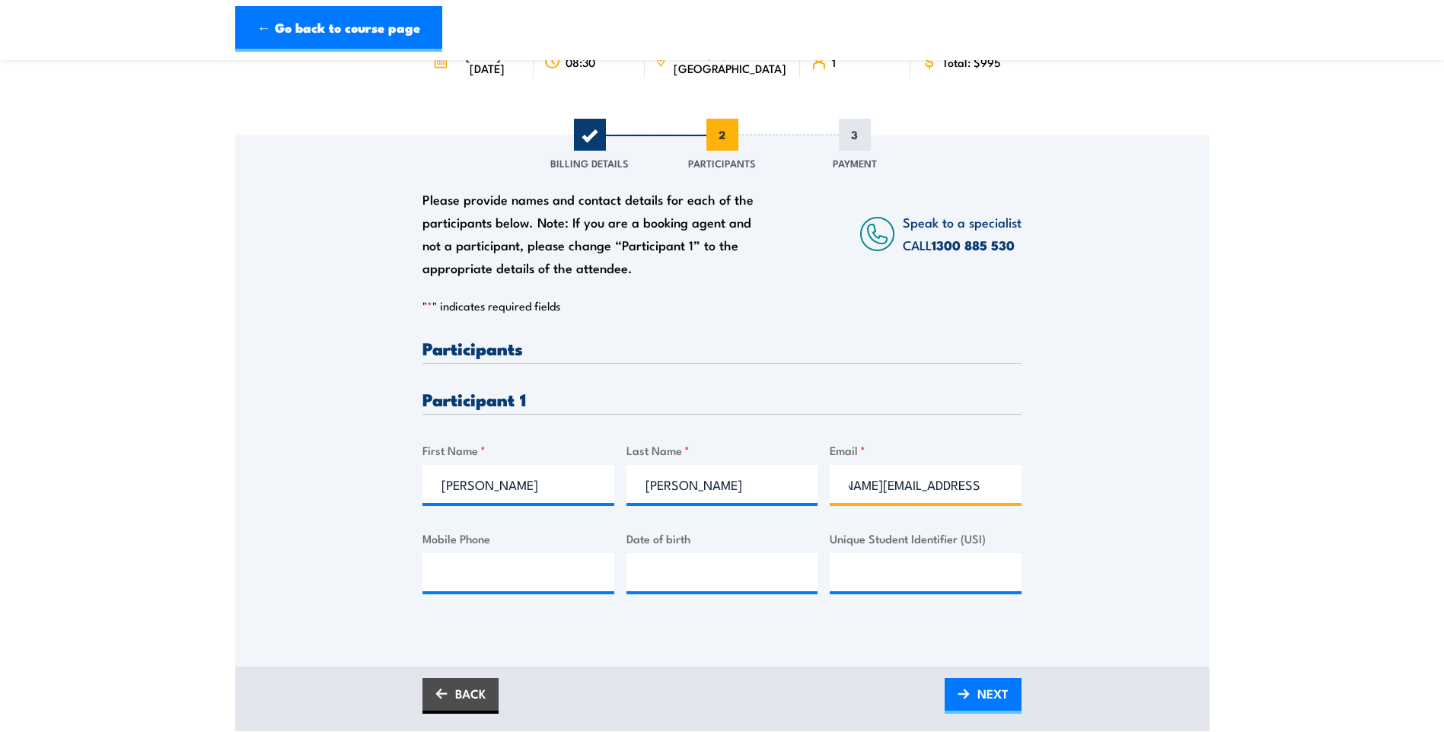
scroll to position [152, 0]
type input "[PERSON_NAME][EMAIL_ADDRESS][PERSON_NAME][DOMAIN_NAME]"
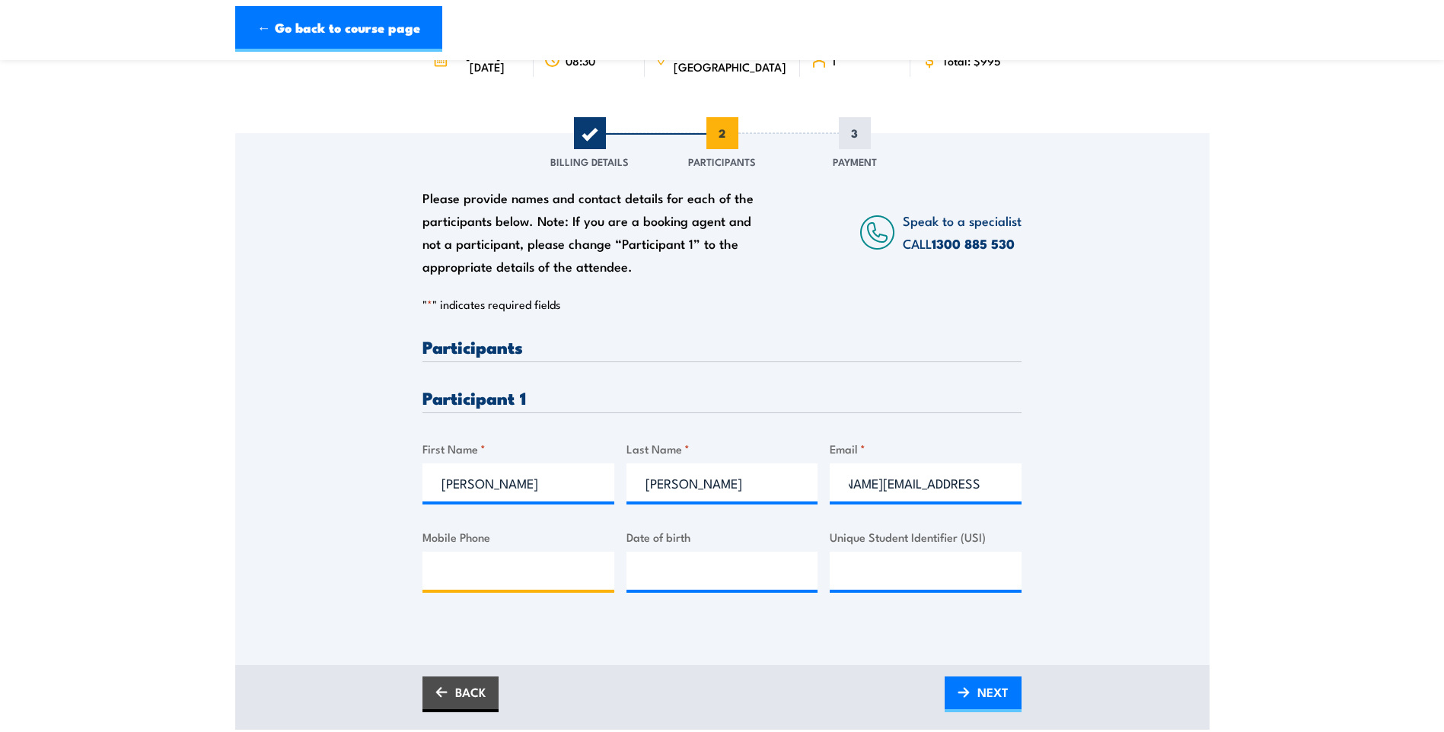
click at [463, 569] on input "Mobile Phone" at bounding box center [518, 571] width 192 height 38
drag, startPoint x: 457, startPoint y: 567, endPoint x: 609, endPoint y: 582, distance: 152.2
click at [609, 582] on input "0477883054" at bounding box center [518, 571] width 192 height 38
type input "0407350732"
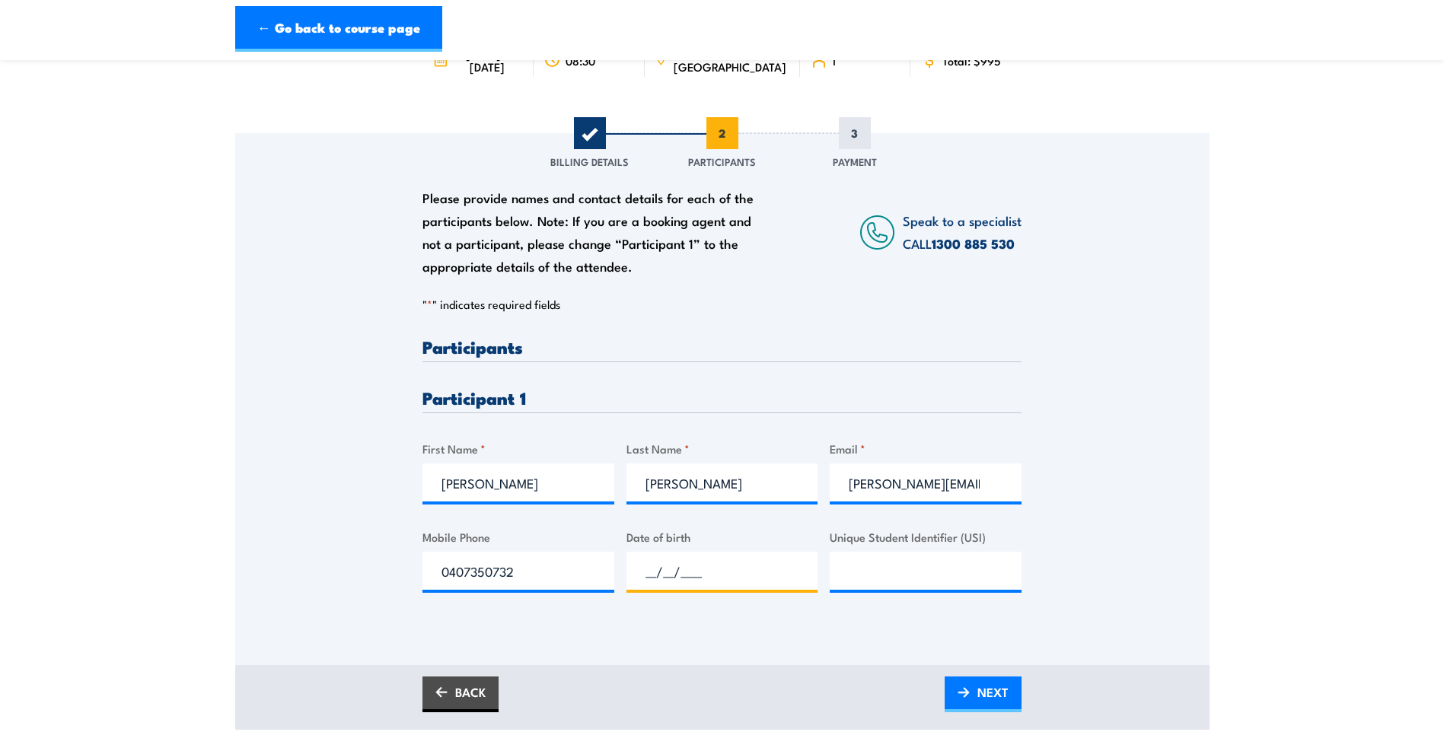
click at [688, 572] on input "__/__/____" at bounding box center [722, 571] width 192 height 38
click at [646, 569] on input "__/__/____" at bounding box center [722, 571] width 192 height 38
type input "[DATE]"
click at [887, 571] on input "Unique Student Identifier (USI)" at bounding box center [926, 571] width 192 height 38
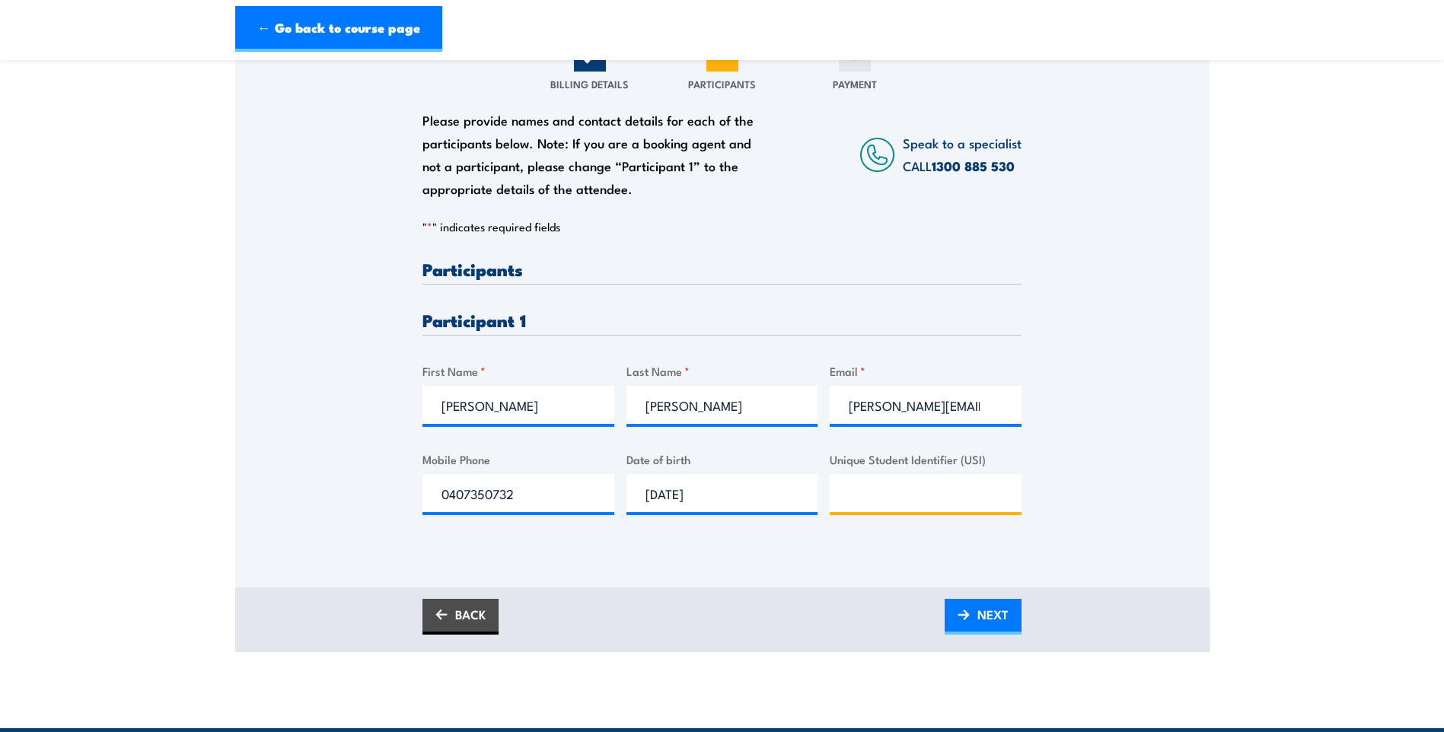
scroll to position [228, 0]
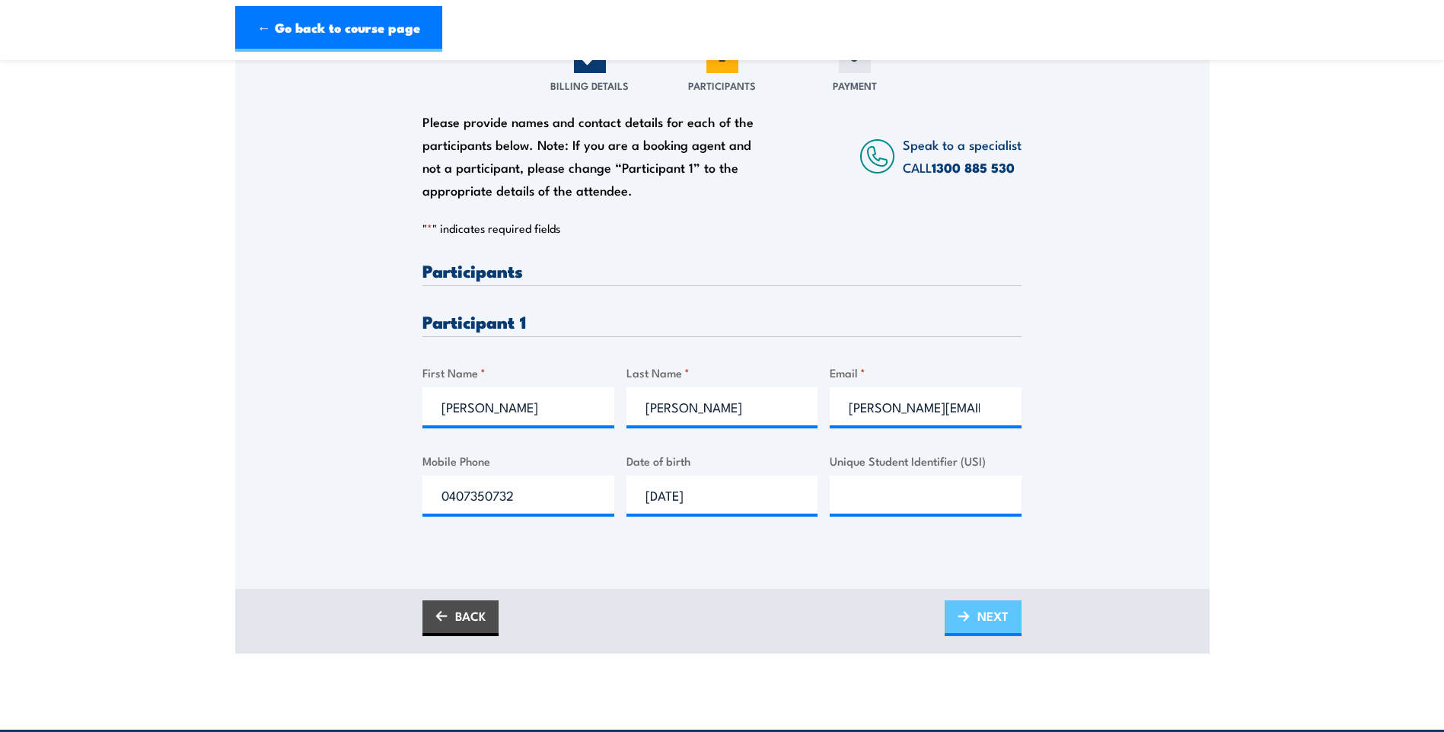
click at [975, 609] on link "NEXT" at bounding box center [982, 618] width 77 height 36
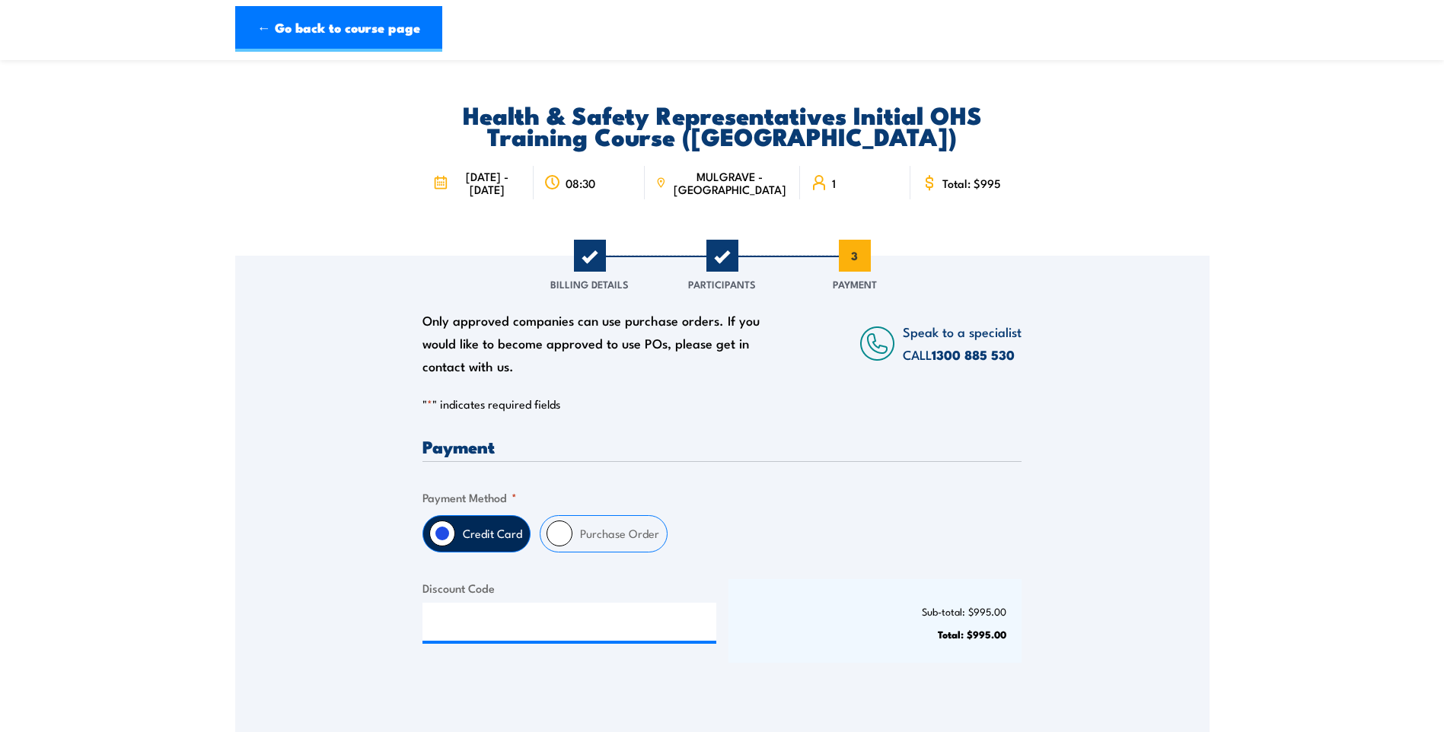
scroll to position [0, 0]
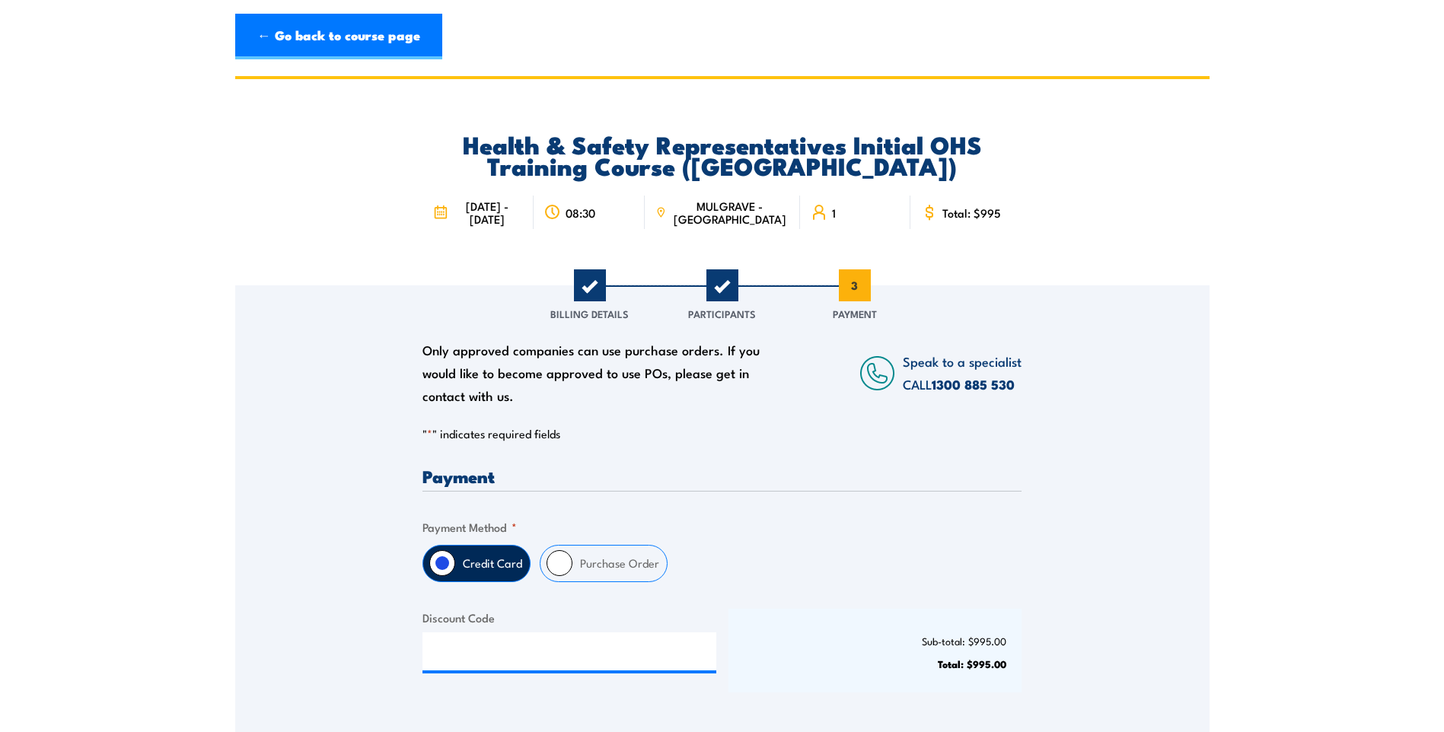
click at [560, 557] on input "Purchase Order" at bounding box center [559, 563] width 26 height 26
radio input "true"
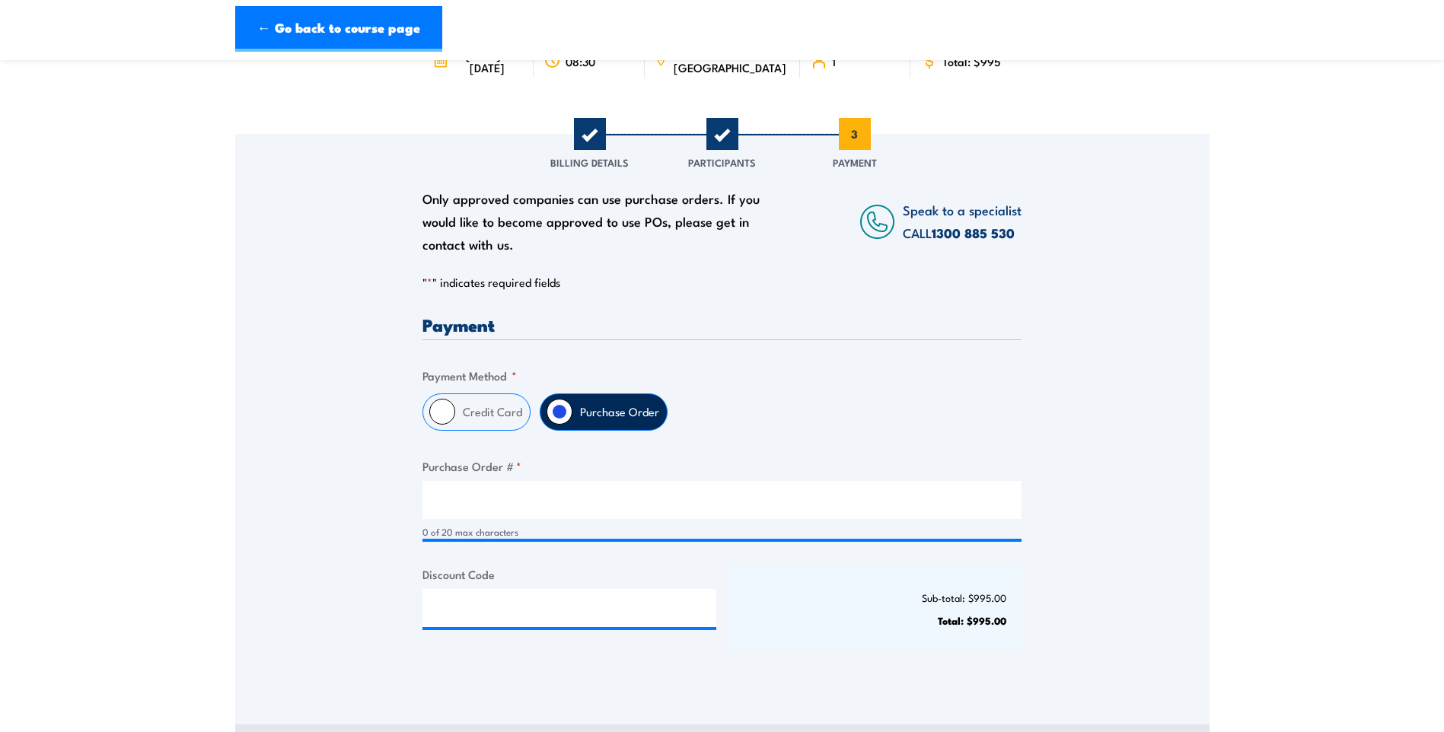
scroll to position [228, 0]
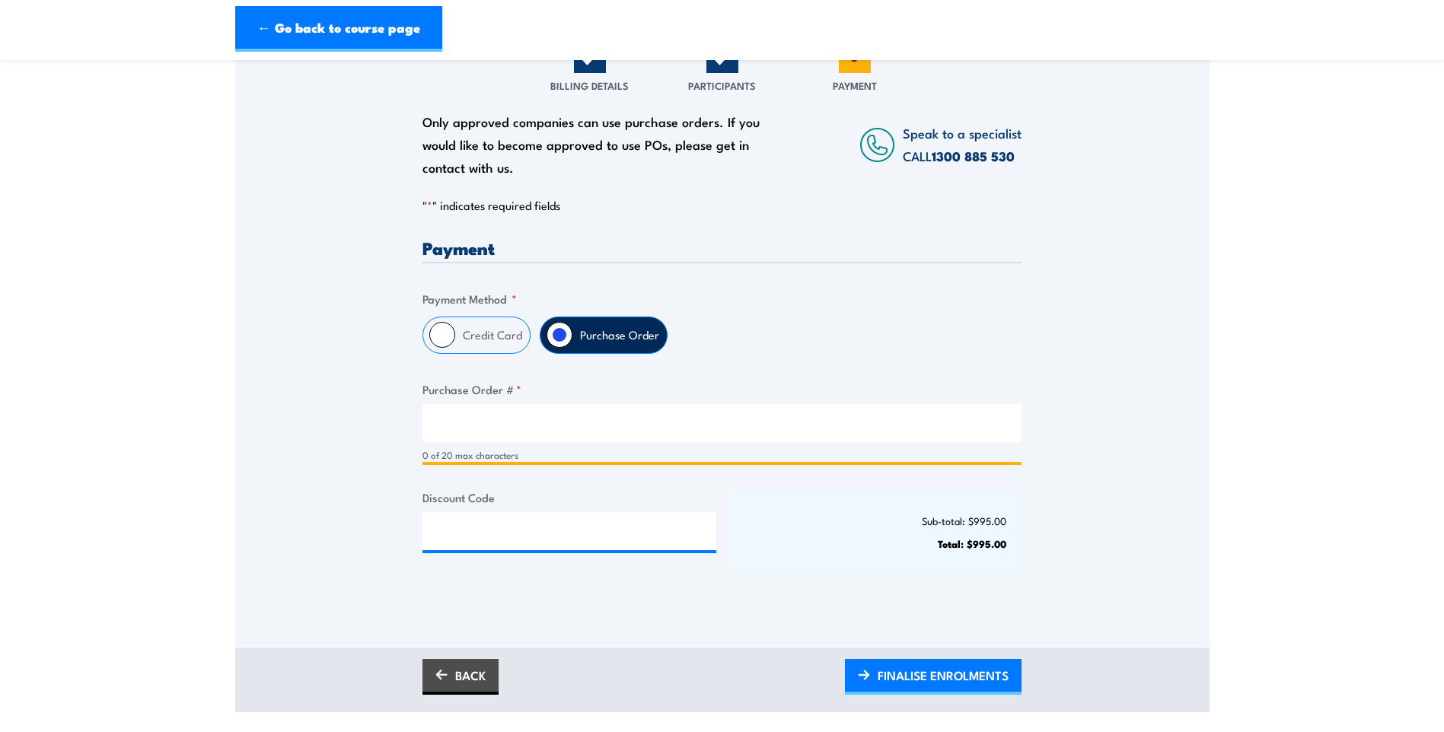
click at [460, 417] on input "Purchase Order # *" at bounding box center [721, 423] width 599 height 38
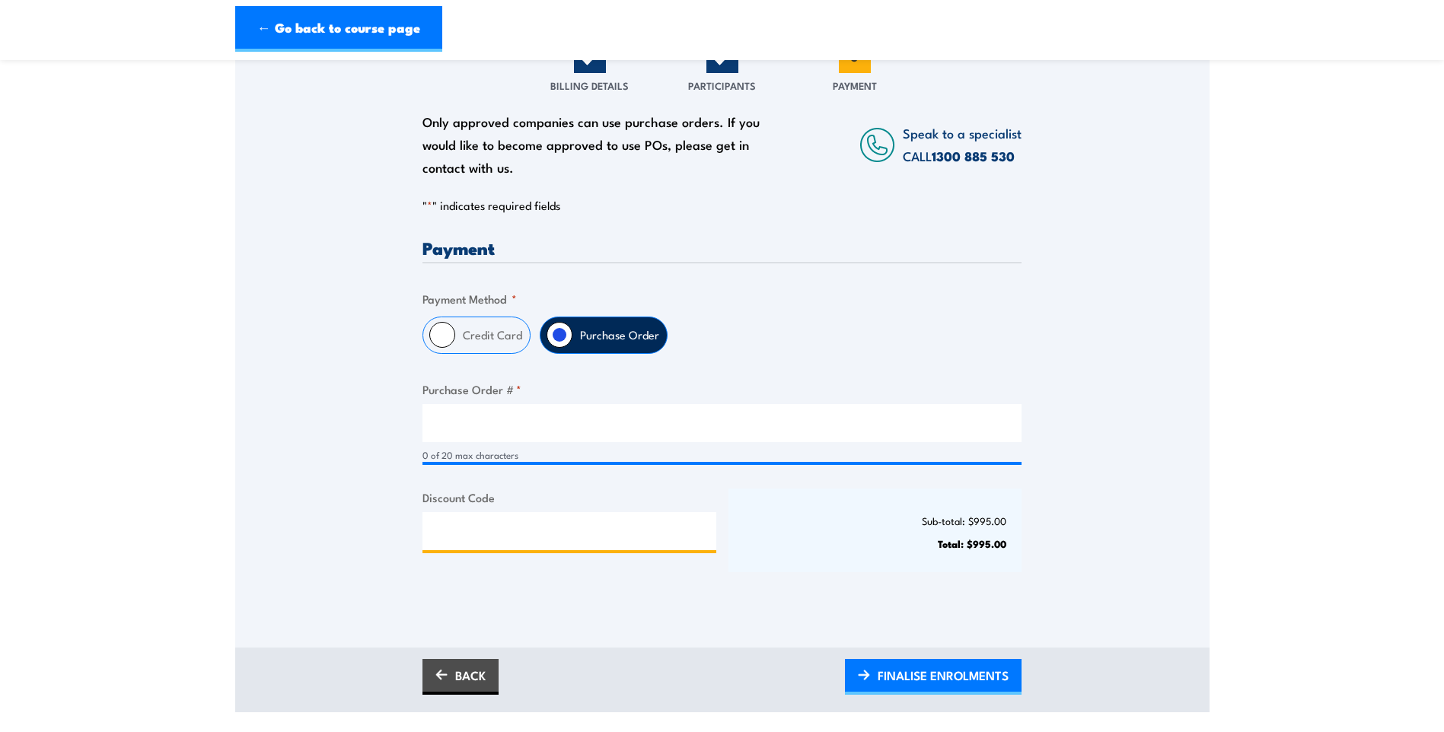
click at [542, 521] on input "Discount Code" at bounding box center [569, 531] width 294 height 38
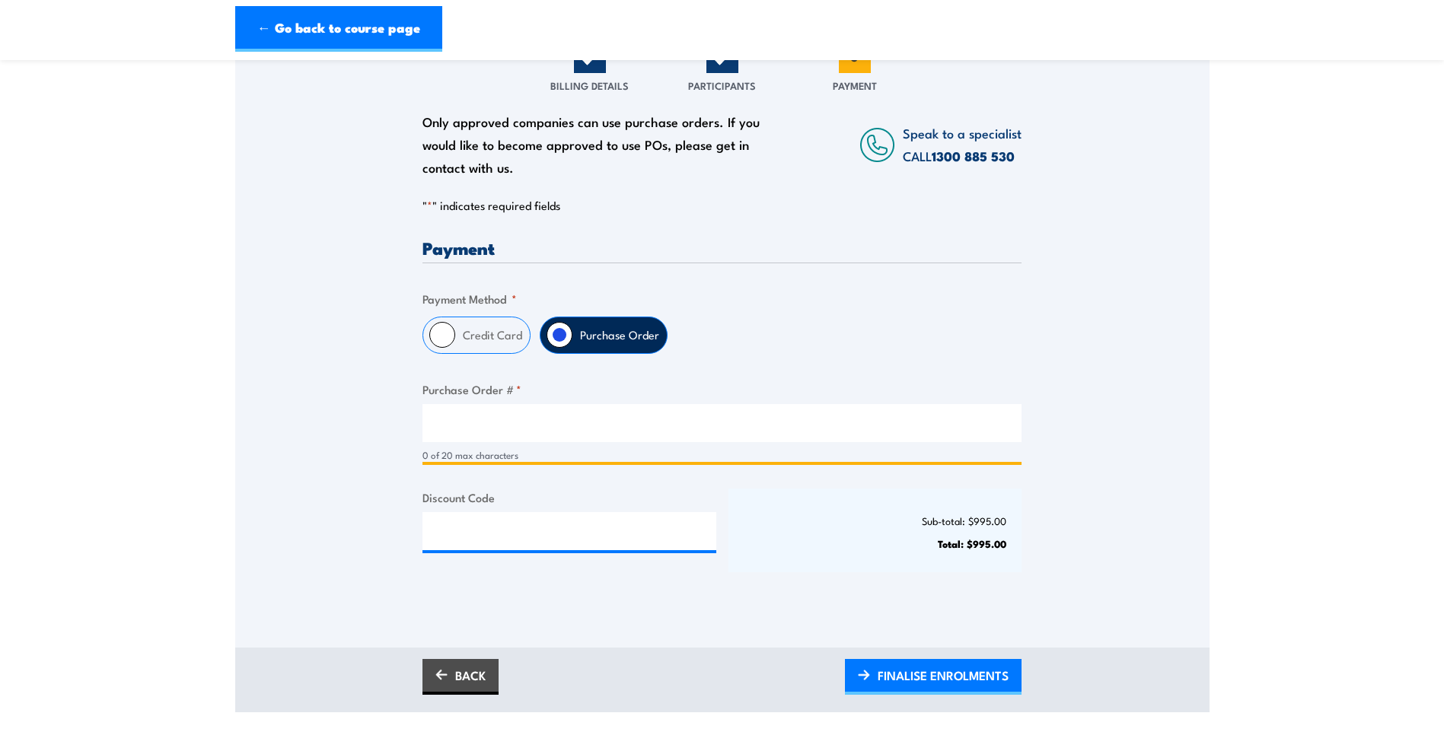
click at [508, 418] on input "Purchase Order # *" at bounding box center [721, 423] width 599 height 38
